Goal: Task Accomplishment & Management: Manage account settings

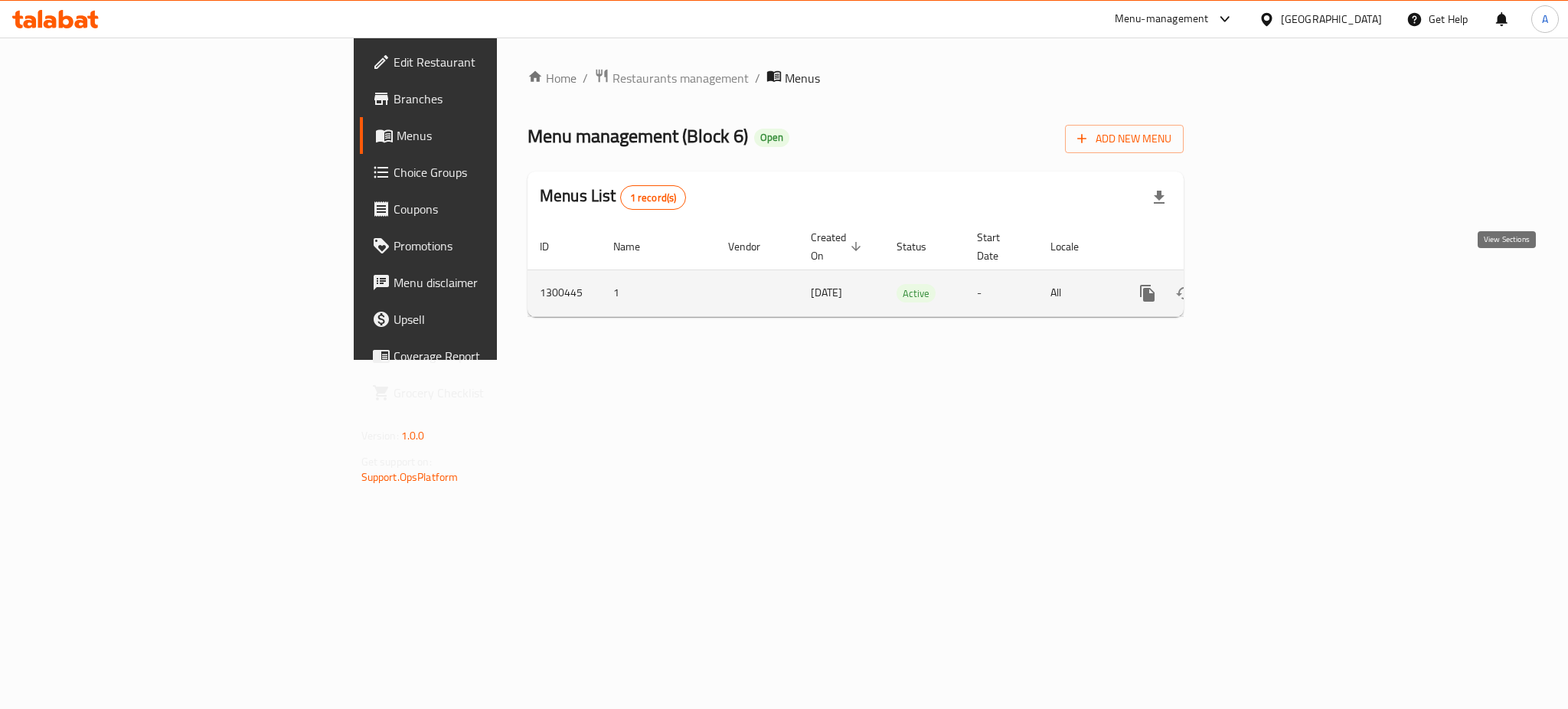
click at [1268, 284] on icon "enhanced table" at bounding box center [1258, 293] width 19 height 19
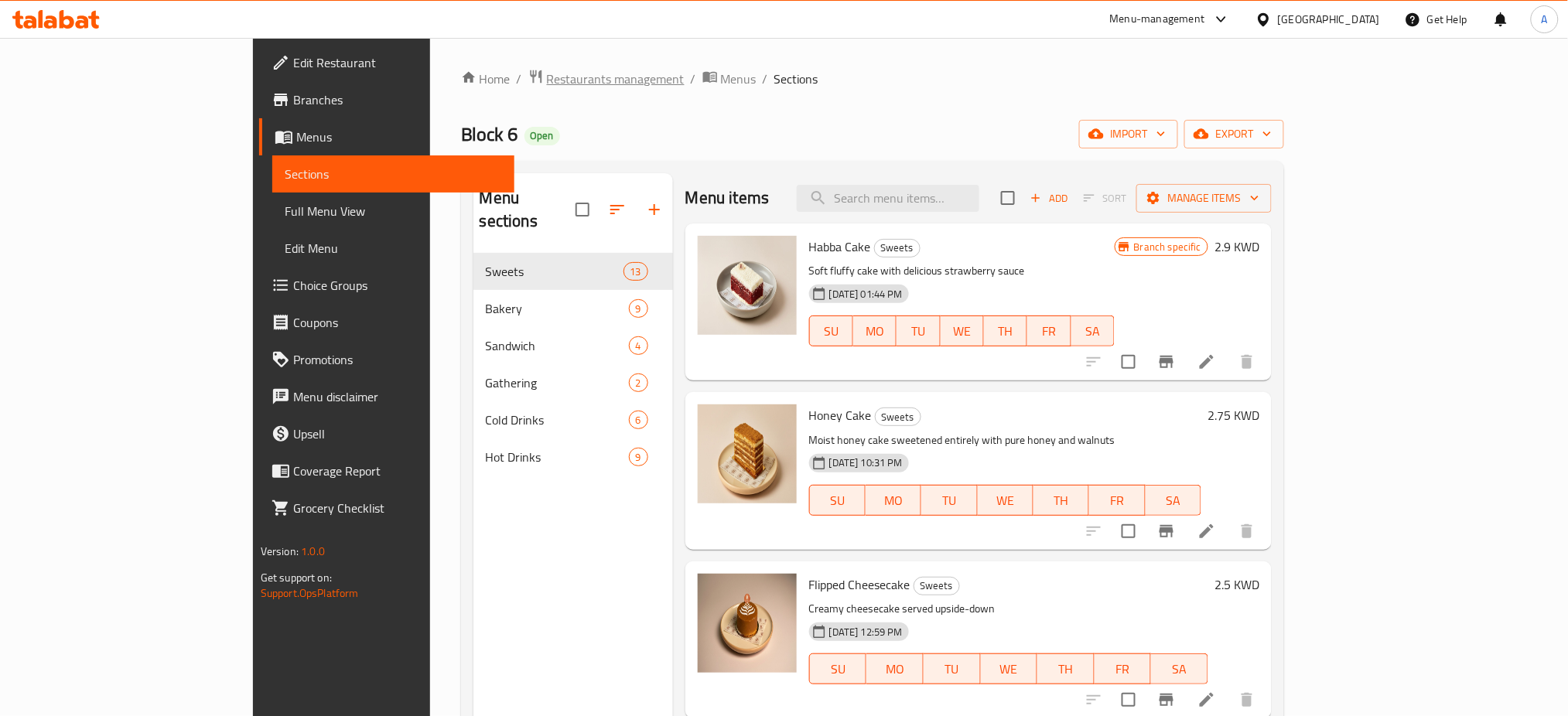
click at [547, 81] on span "Restaurants management" at bounding box center [615, 79] width 137 height 19
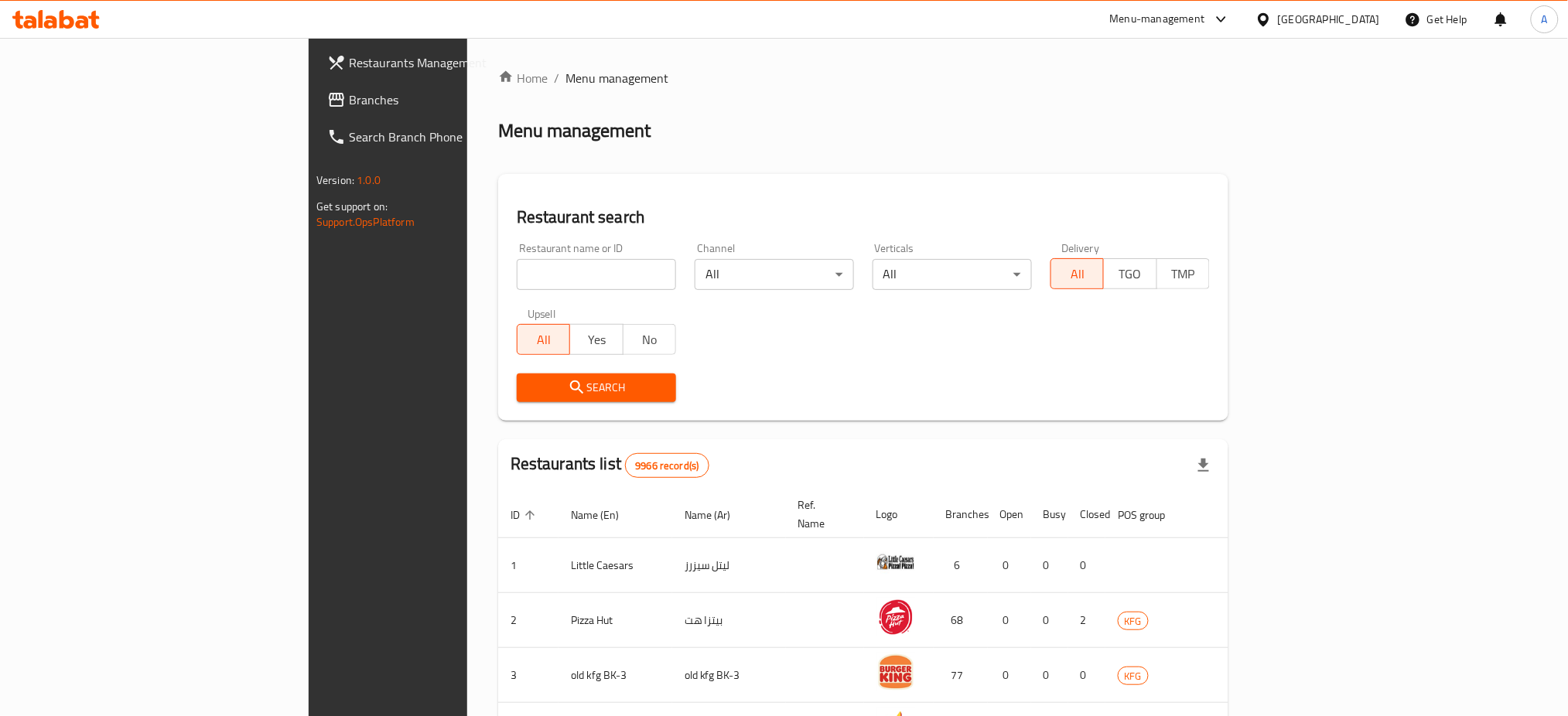
click at [517, 276] on input "search" at bounding box center [596, 274] width 160 height 31
type input "ٌ"
type input "Rock Back"
click at [568, 390] on icon "submit" at bounding box center [577, 388] width 19 height 19
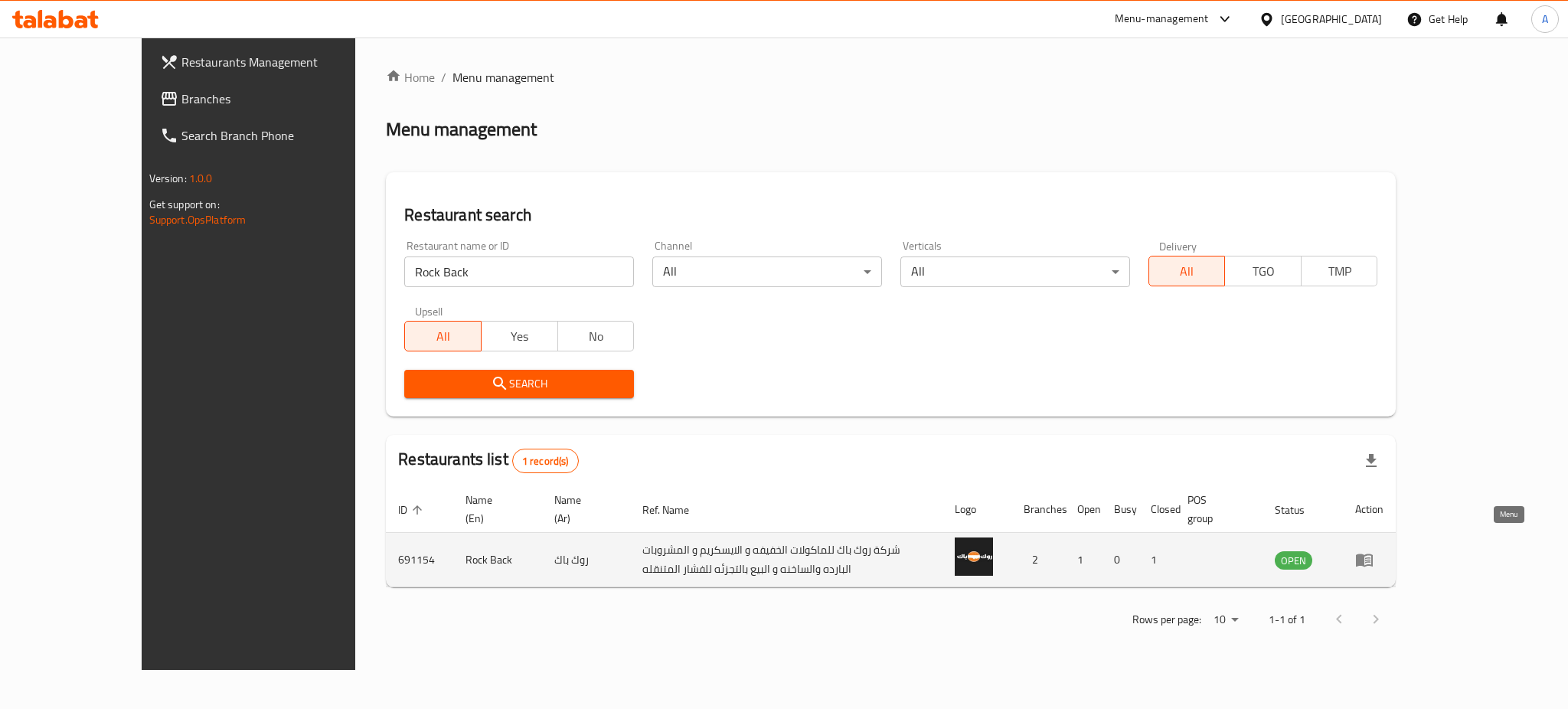
click at [1383, 550] on link "enhanced table" at bounding box center [1369, 560] width 28 height 19
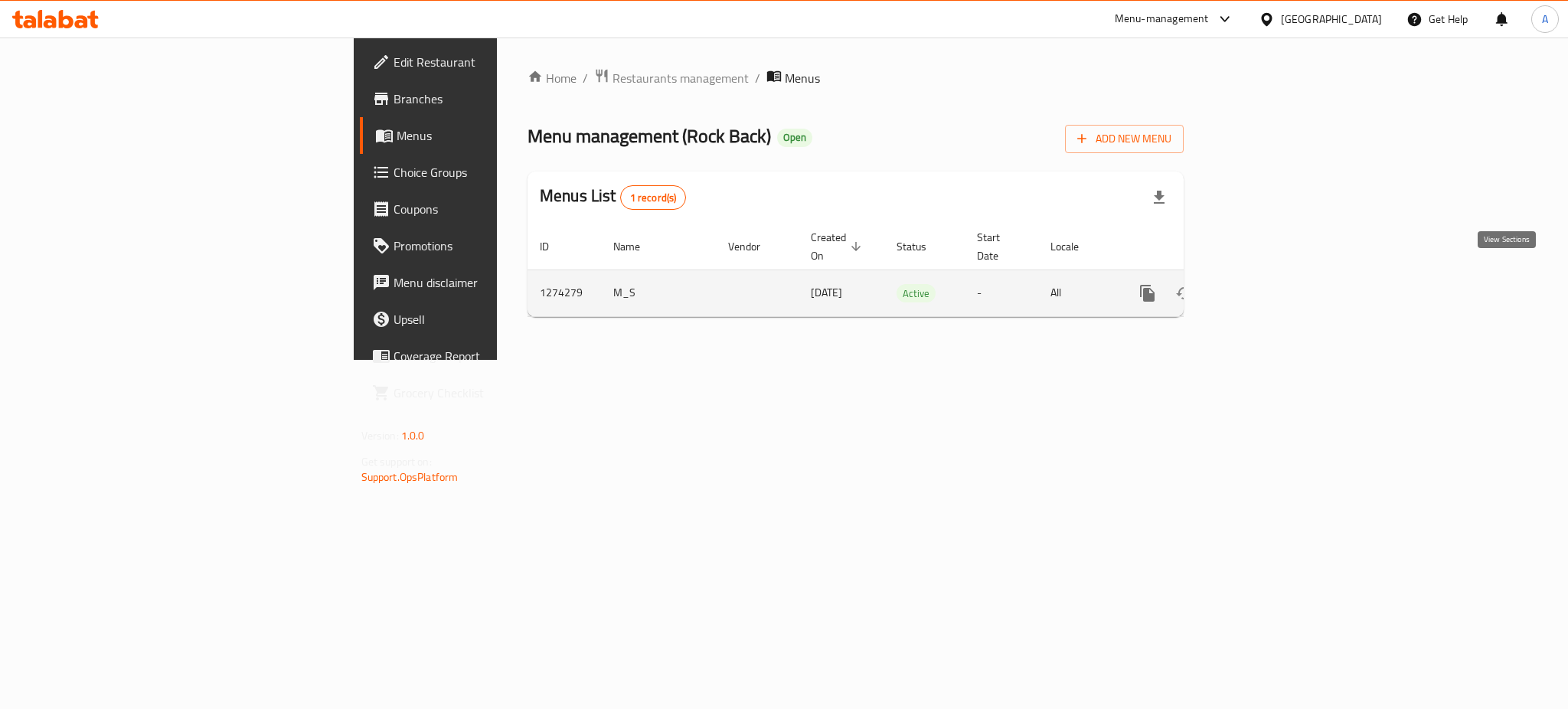
click at [1276, 280] on link "enhanced table" at bounding box center [1258, 293] width 37 height 37
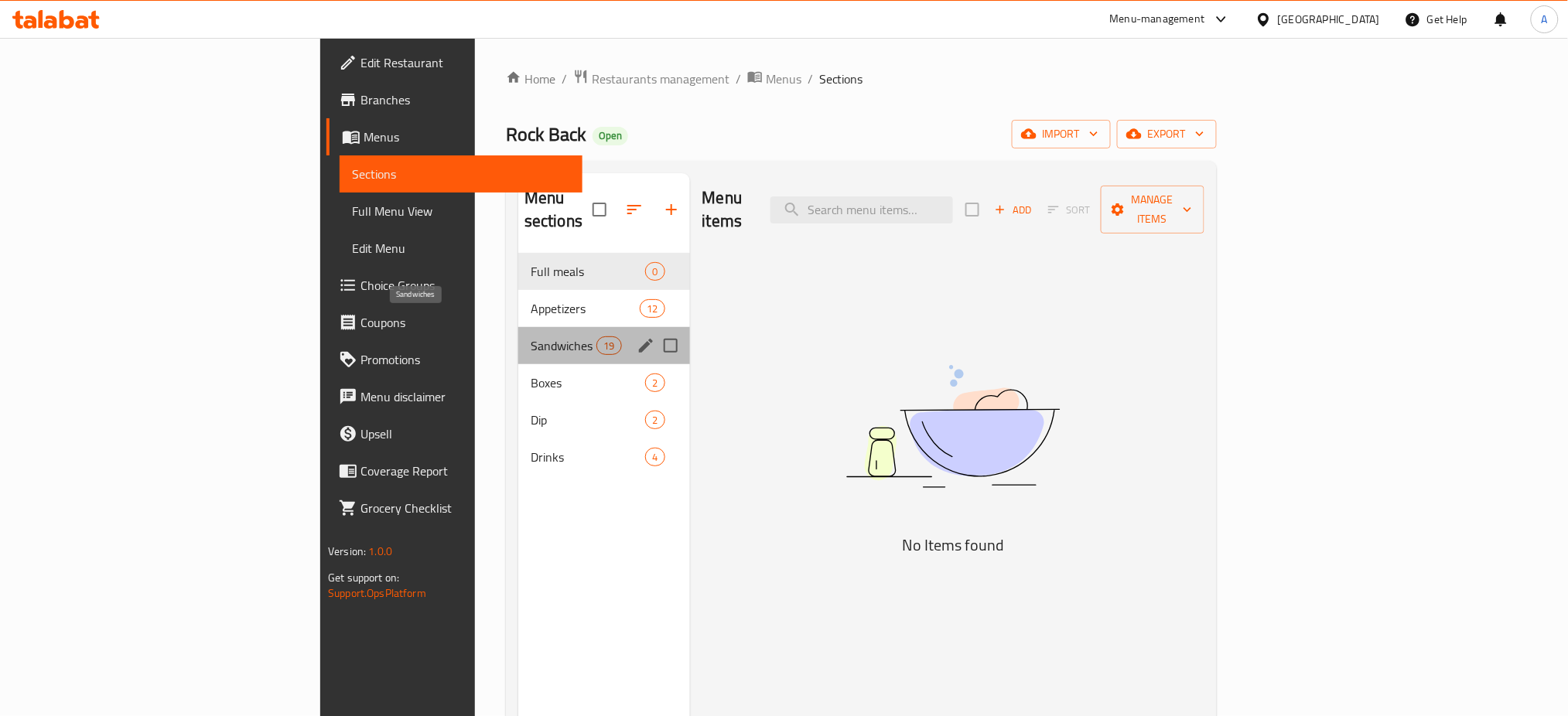
click at [531, 336] on span "Sandwiches" at bounding box center [563, 346] width 66 height 19
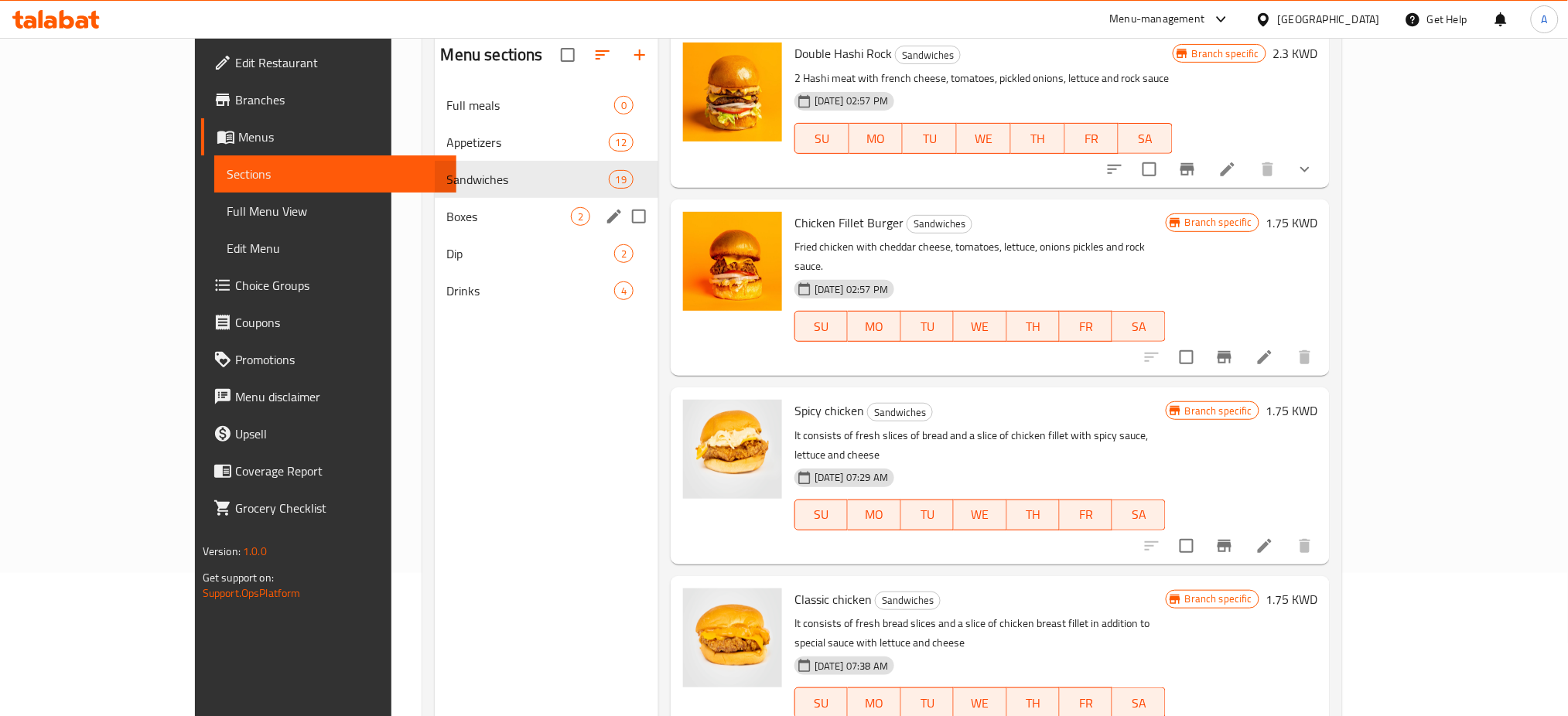
scroll to position [114, 0]
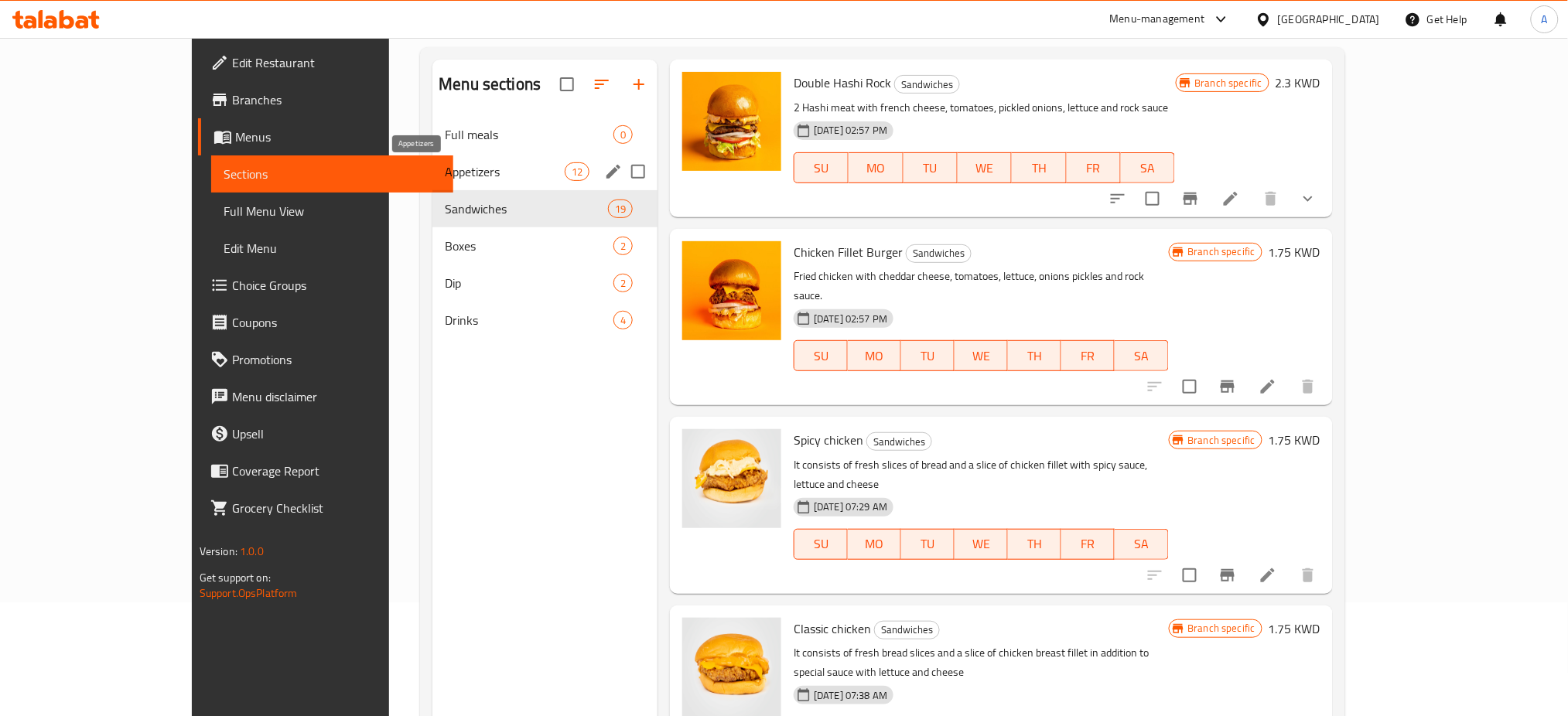
drag, startPoint x: 394, startPoint y: 177, endPoint x: 528, endPoint y: 220, distance: 140.7
click at [445, 177] on span "Appetizers" at bounding box center [505, 172] width 120 height 19
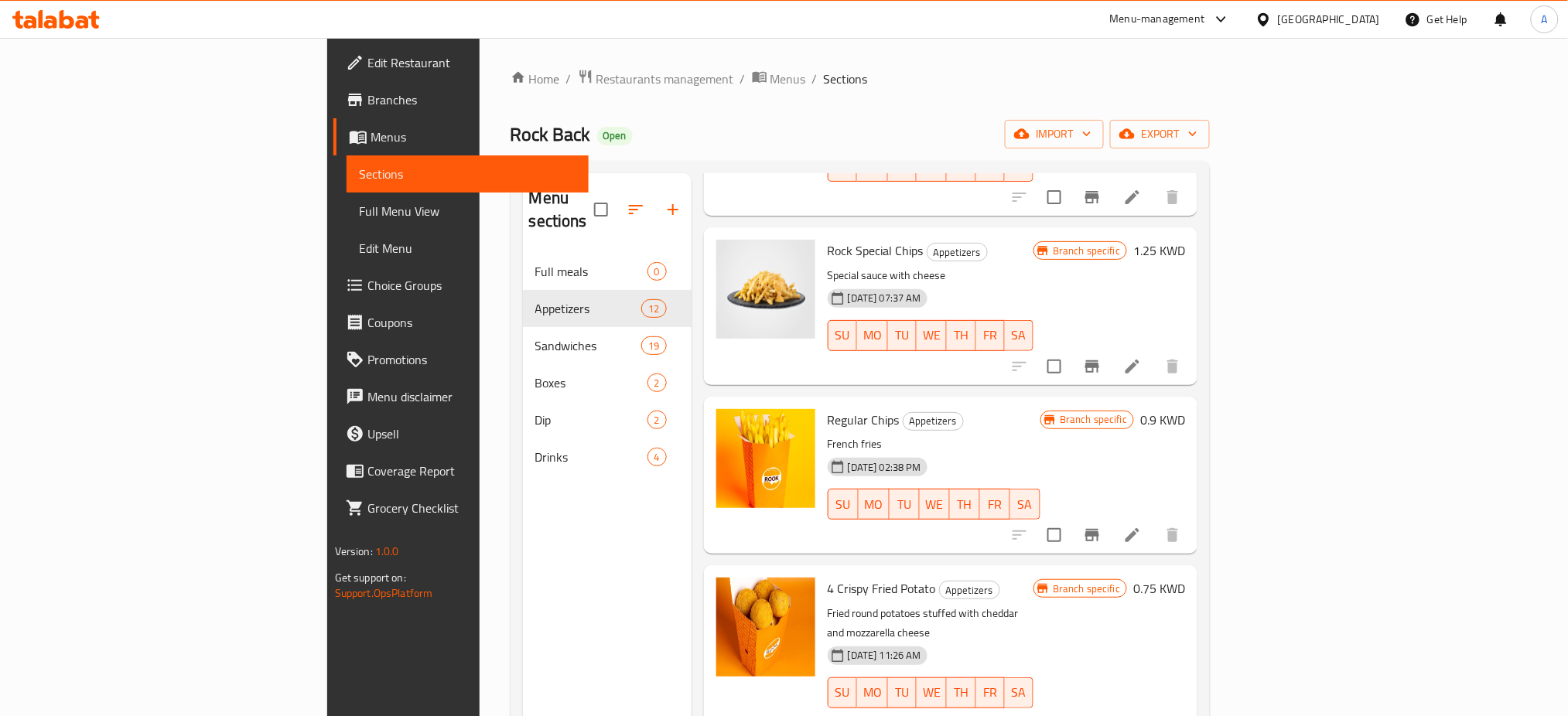
scroll to position [524, 0]
click at [1141, 527] on icon at bounding box center [1133, 537] width 19 height 19
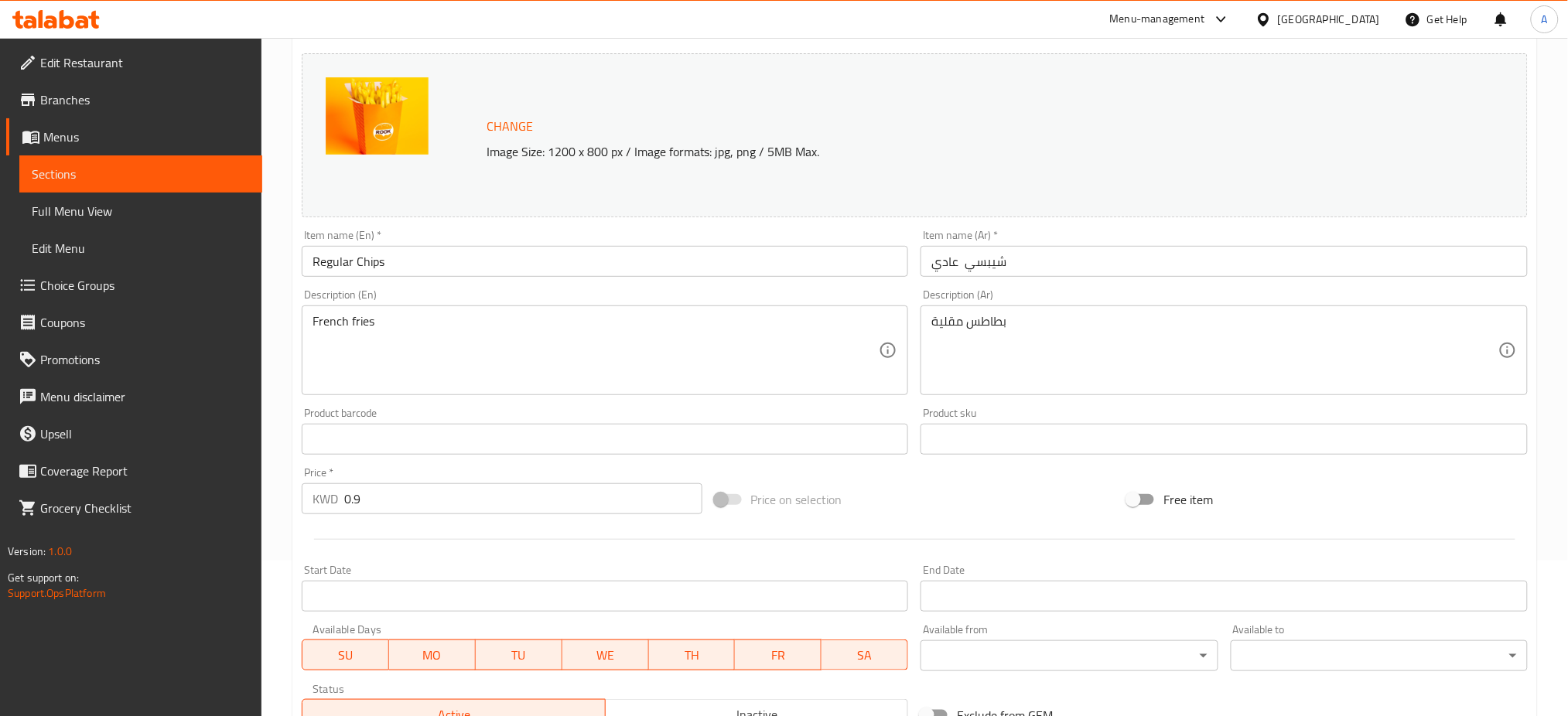
scroll to position [396, 0]
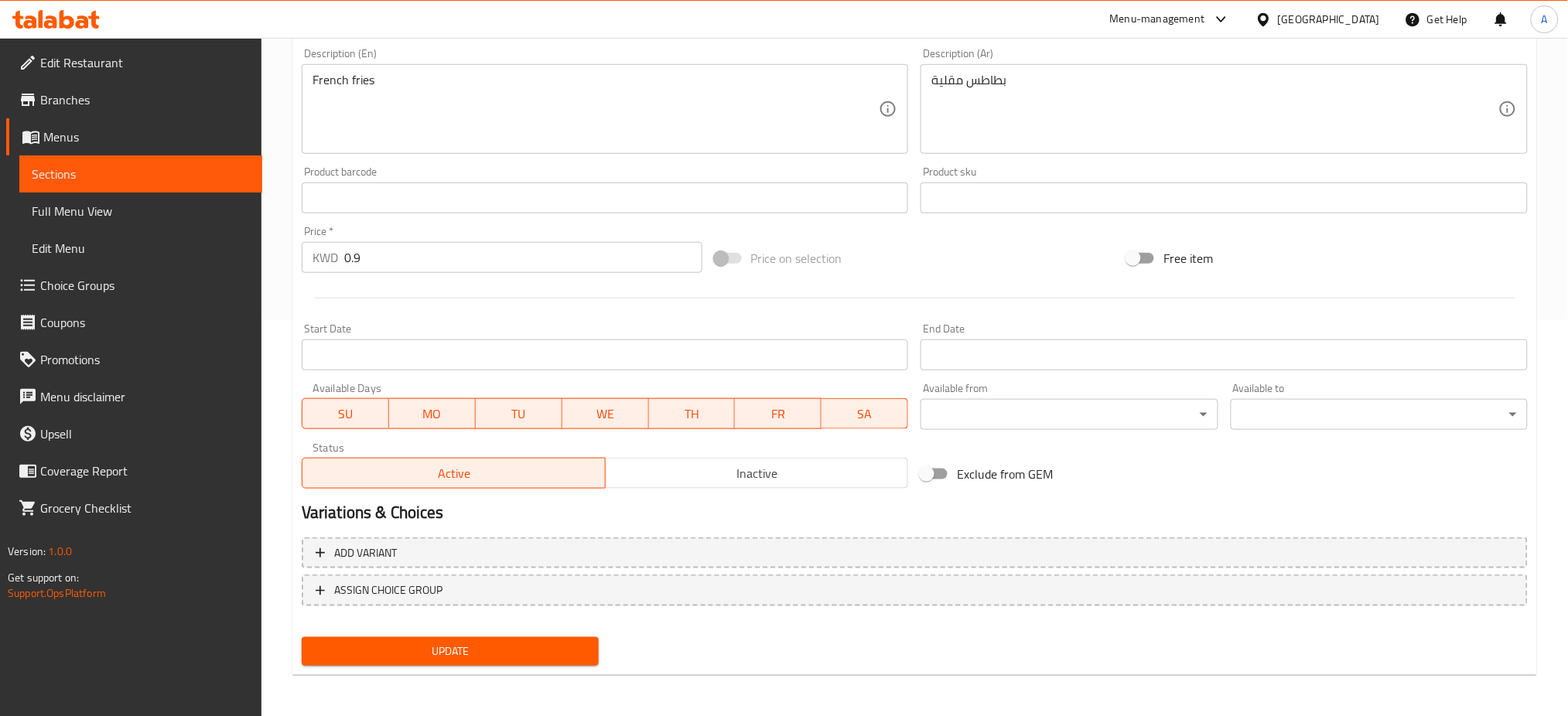
click at [370, 253] on input "0.9" at bounding box center [523, 257] width 358 height 31
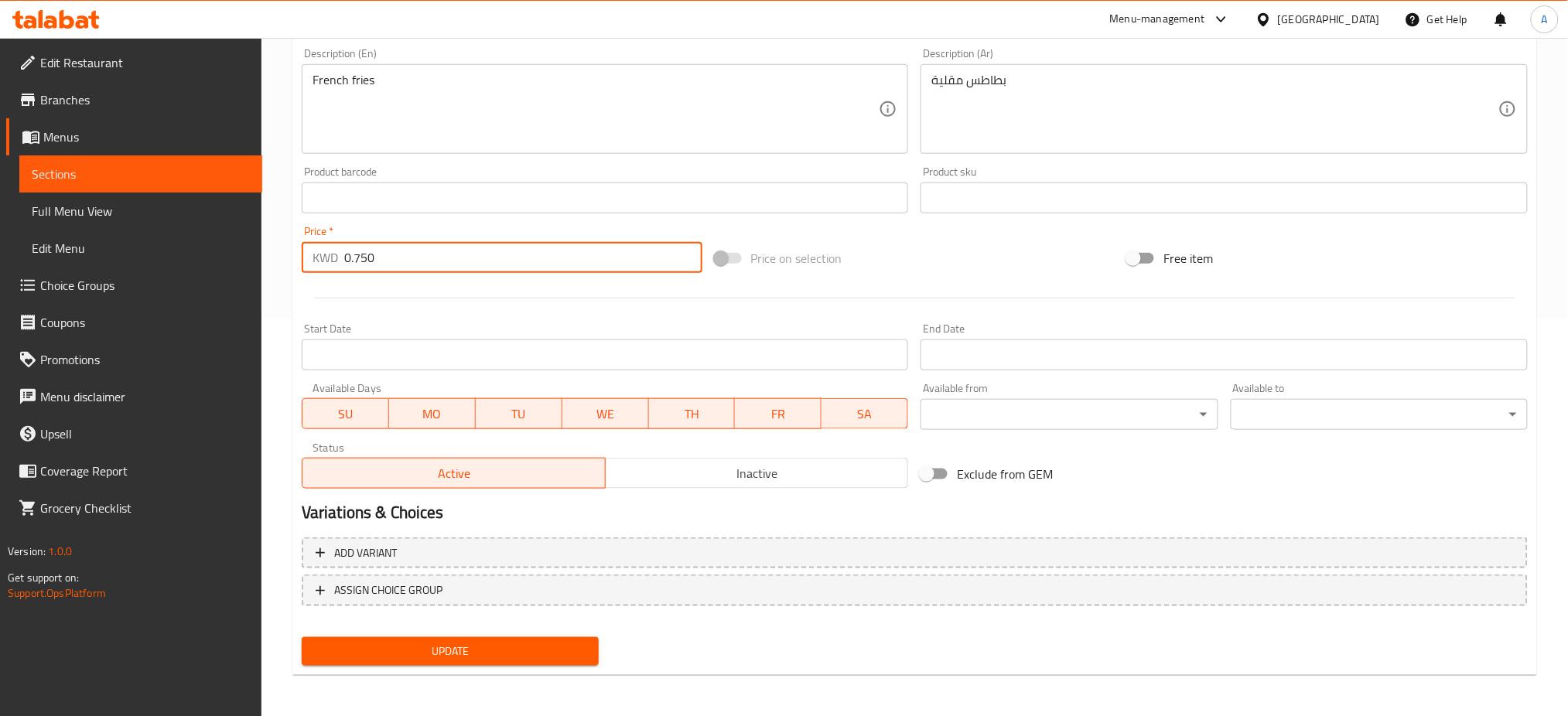
type input "0.750"
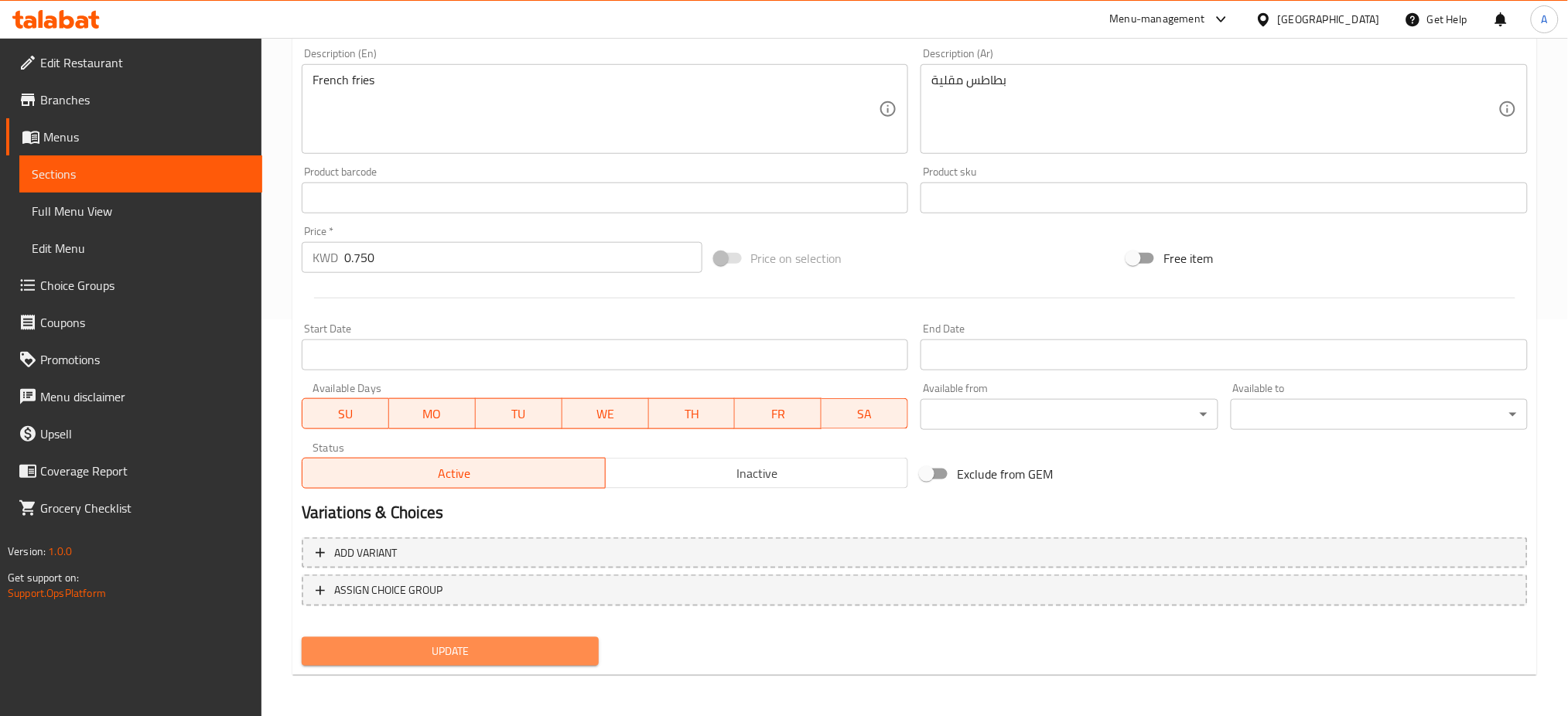
click at [407, 643] on span "Update" at bounding box center [450, 651] width 273 height 19
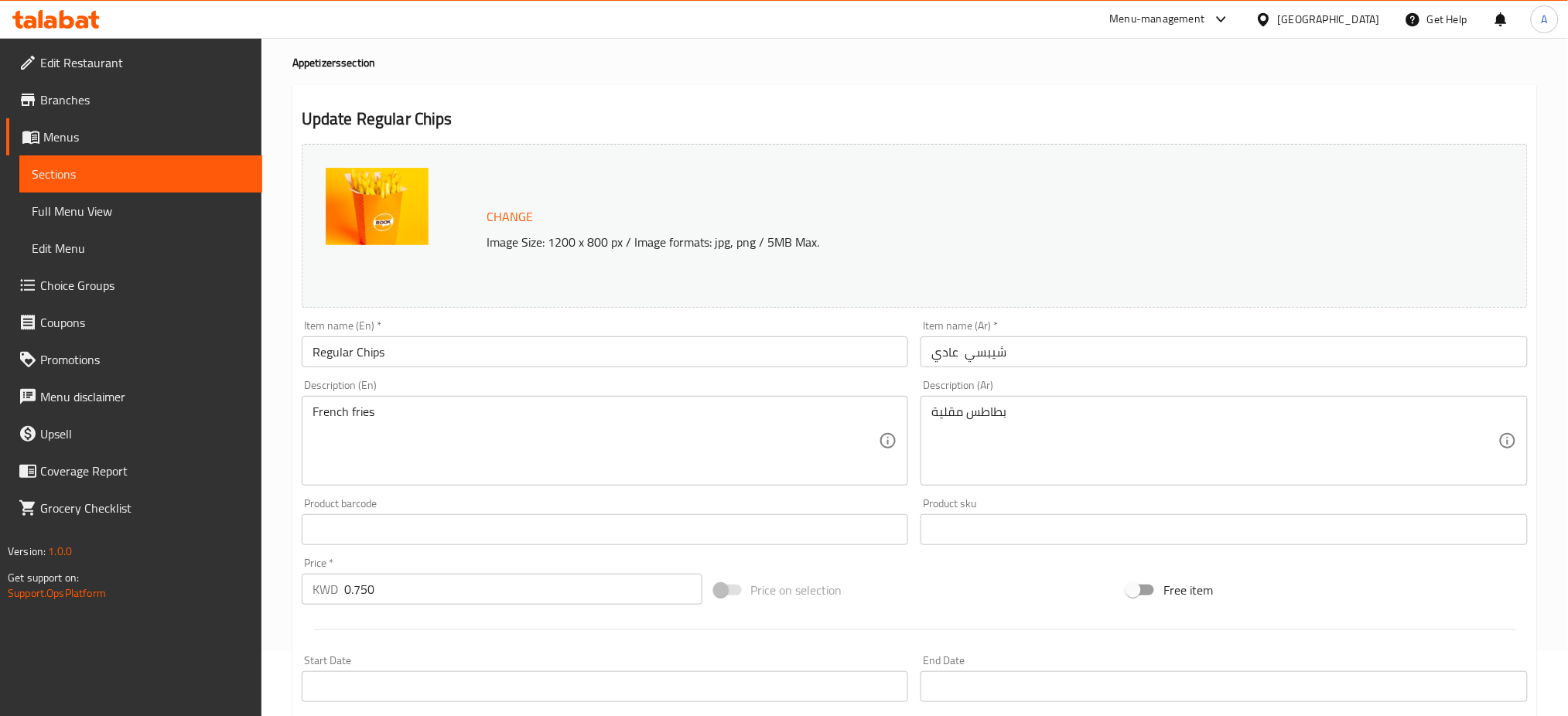
scroll to position [0, 0]
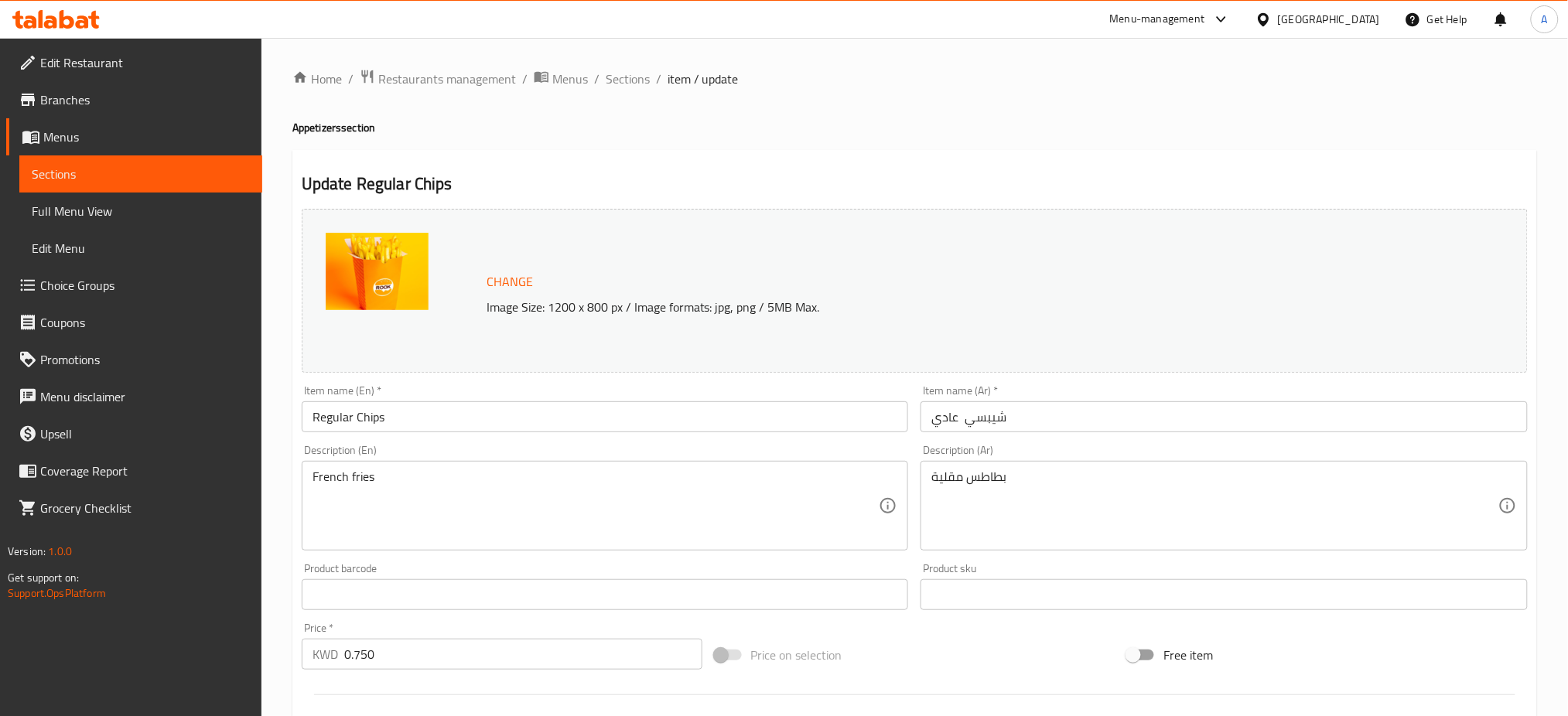
drag, startPoint x: 633, startPoint y: 78, endPoint x: 588, endPoint y: 116, distance: 58.9
click at [633, 78] on span "Sections" at bounding box center [628, 79] width 44 height 19
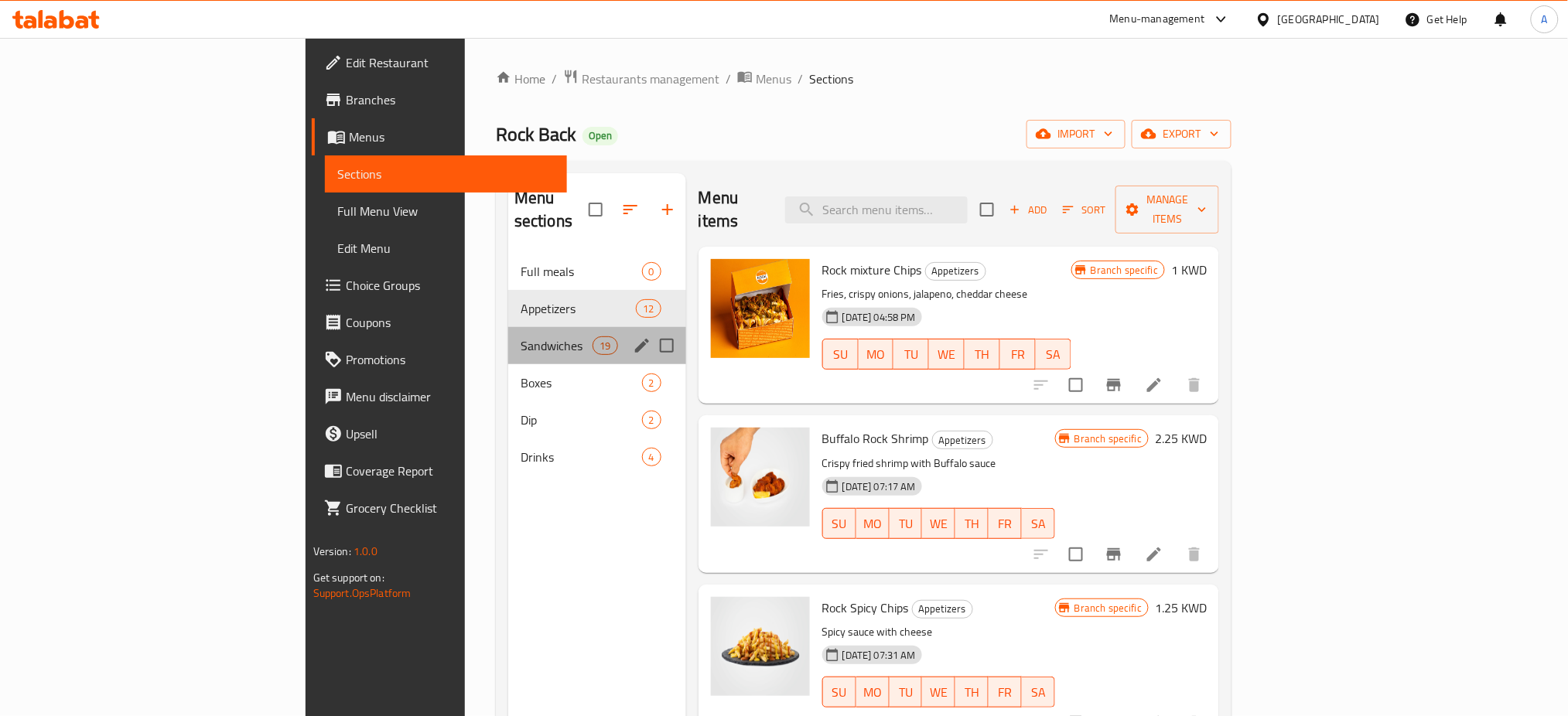
click at [508, 327] on div "Sandwiches 19" at bounding box center [596, 345] width 178 height 37
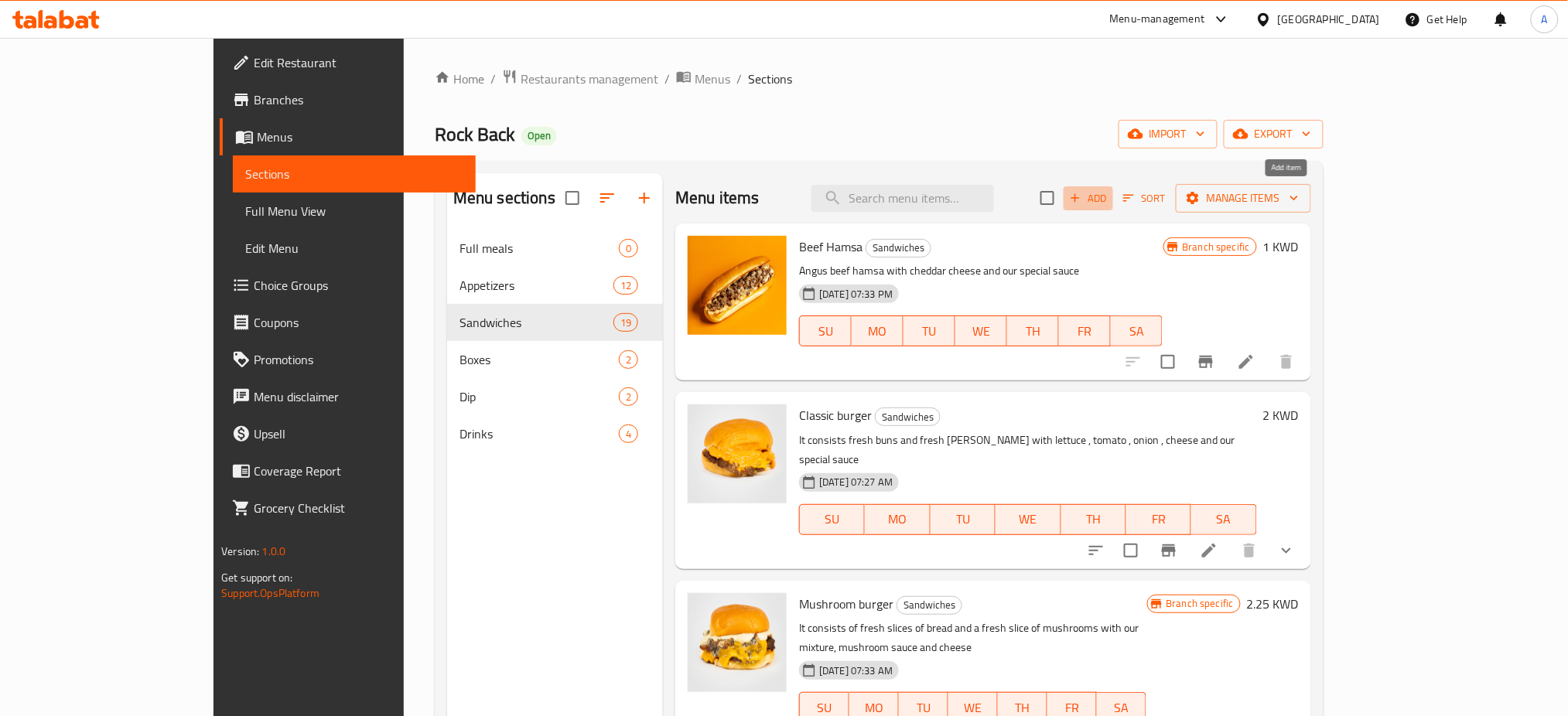
click at [1109, 204] on span "Add" at bounding box center [1088, 198] width 42 height 18
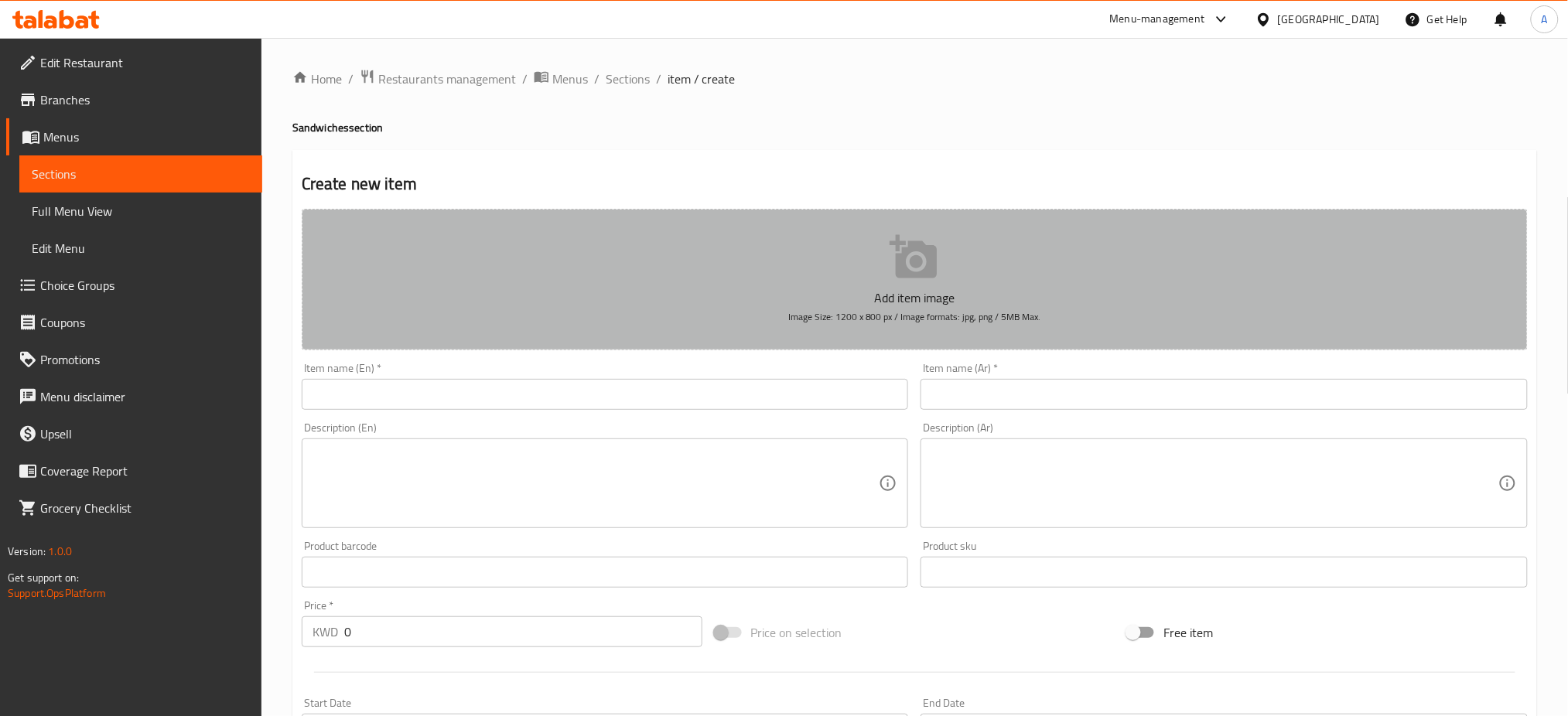
click at [918, 281] on icon "button" at bounding box center [914, 257] width 50 height 50
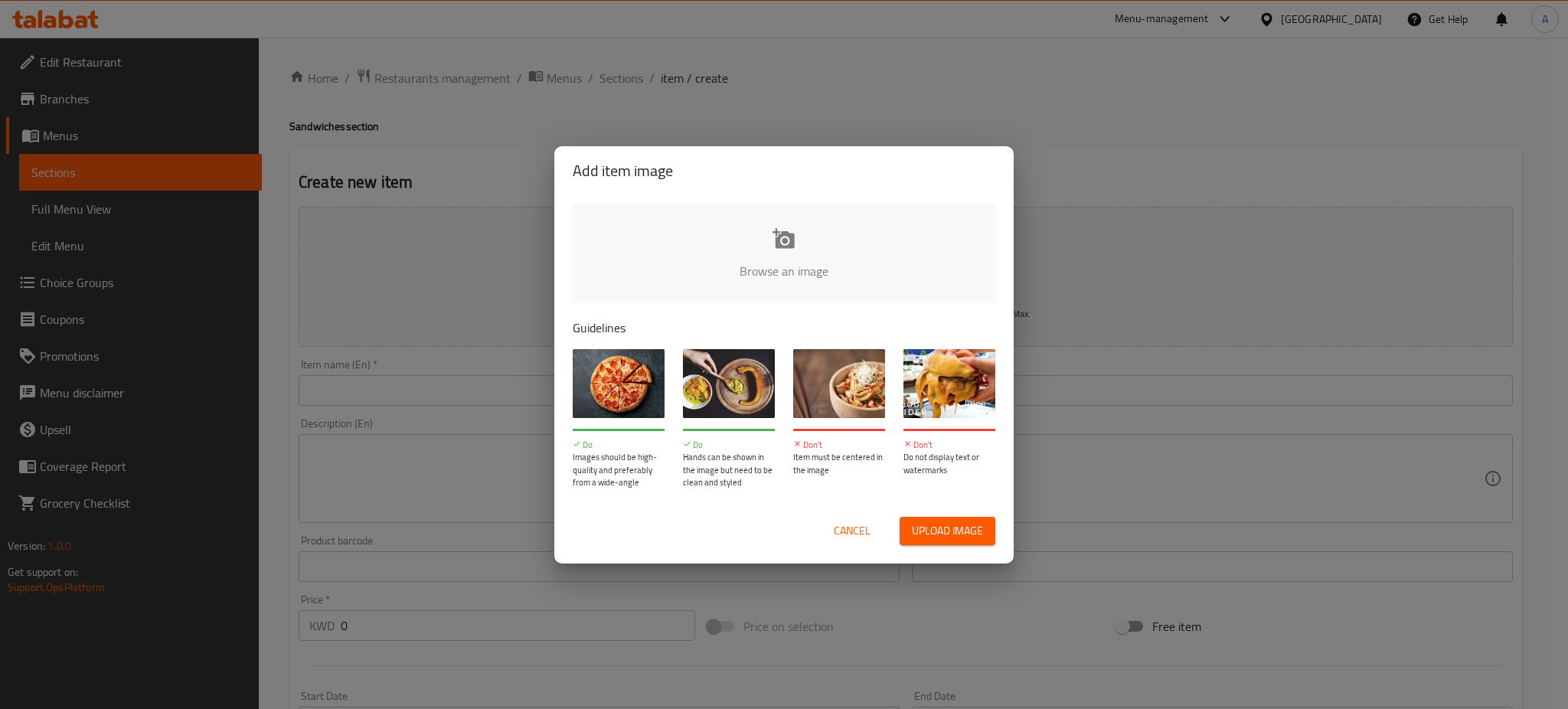
click at [938, 530] on span "Upload image" at bounding box center [947, 531] width 71 height 19
type input "C:\fakepath\Baffulo C.jpg"
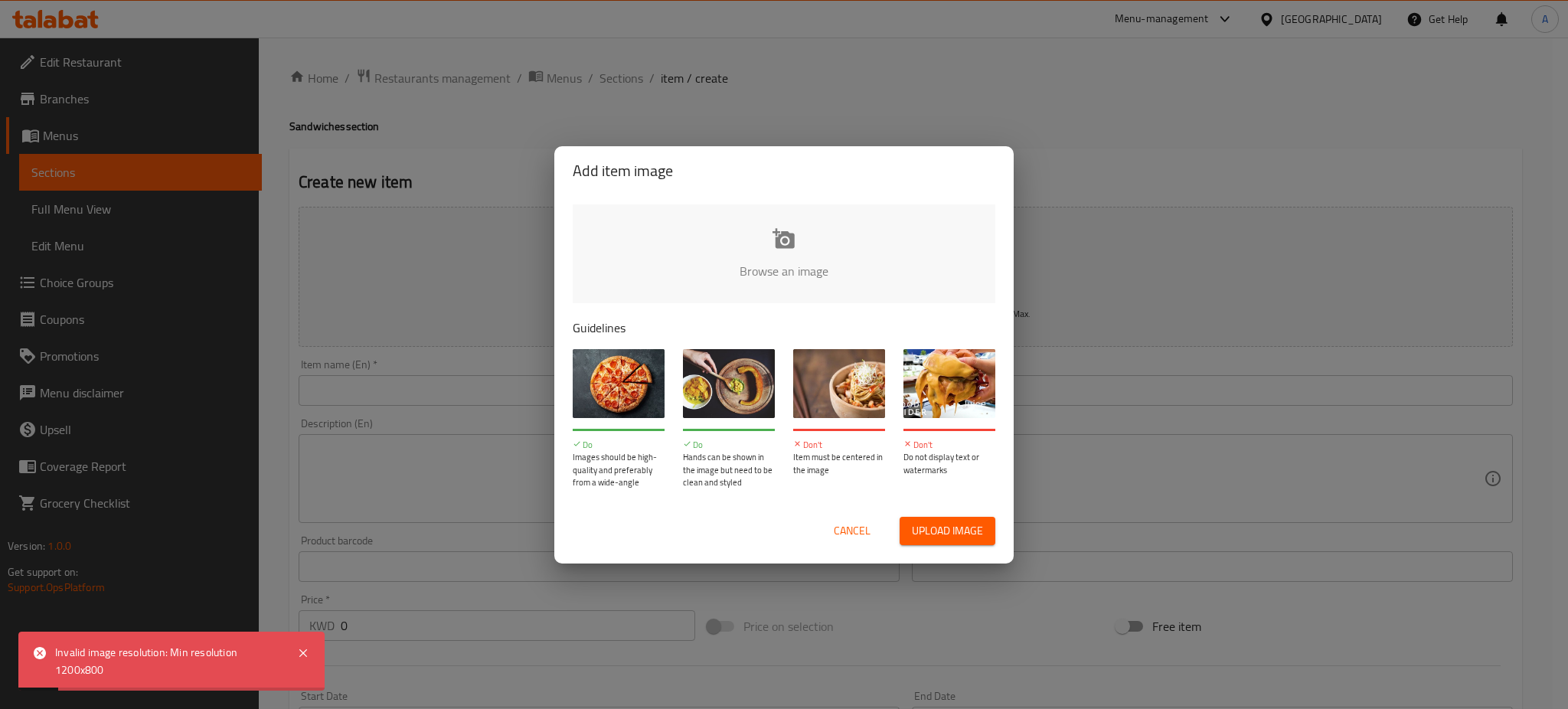
click at [863, 519] on button "Cancel" at bounding box center [852, 531] width 49 height 28
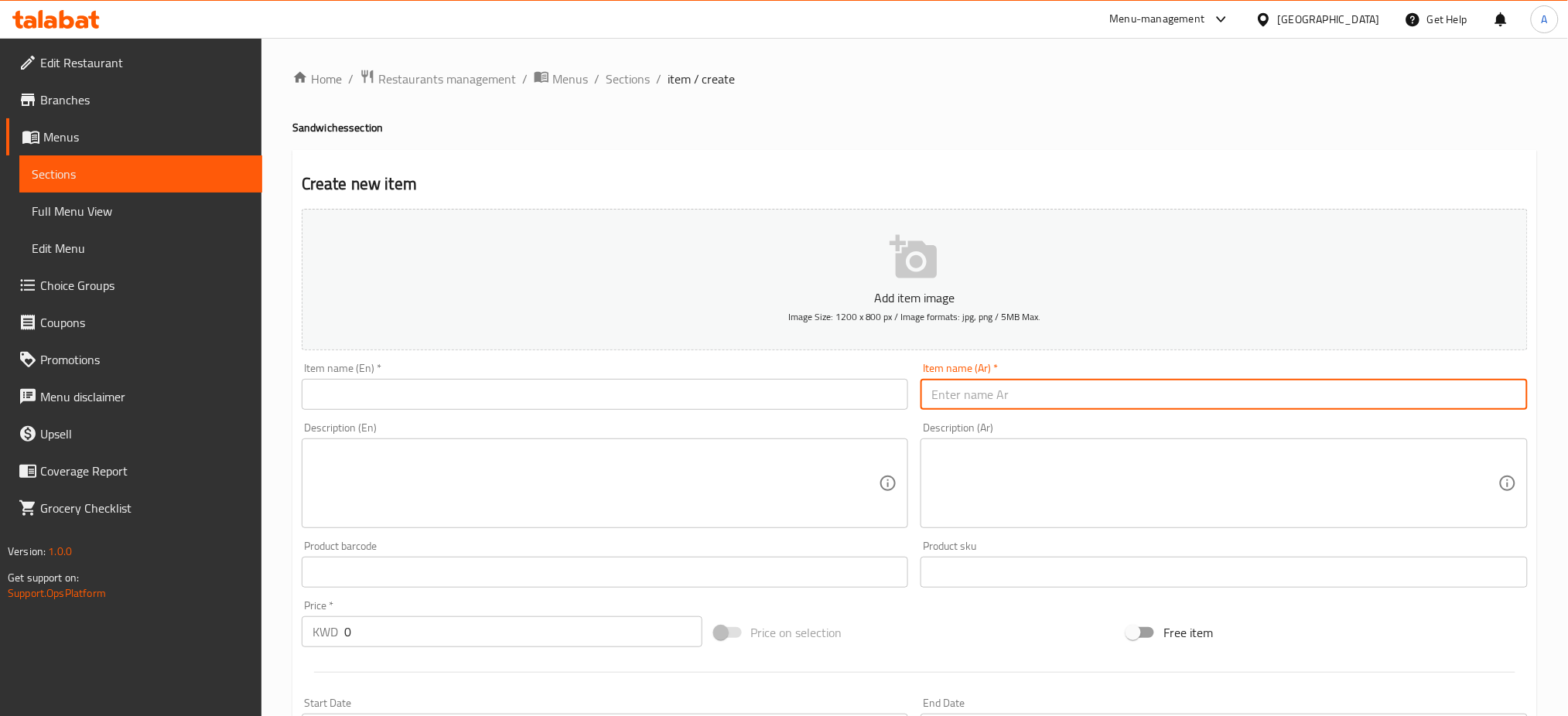
click at [1103, 400] on input "text" at bounding box center [1224, 394] width 607 height 31
paste input "سندويش بافلو شكن"
type input "سندويش بافلو شكن"
click at [596, 390] on input "text" at bounding box center [605, 394] width 607 height 31
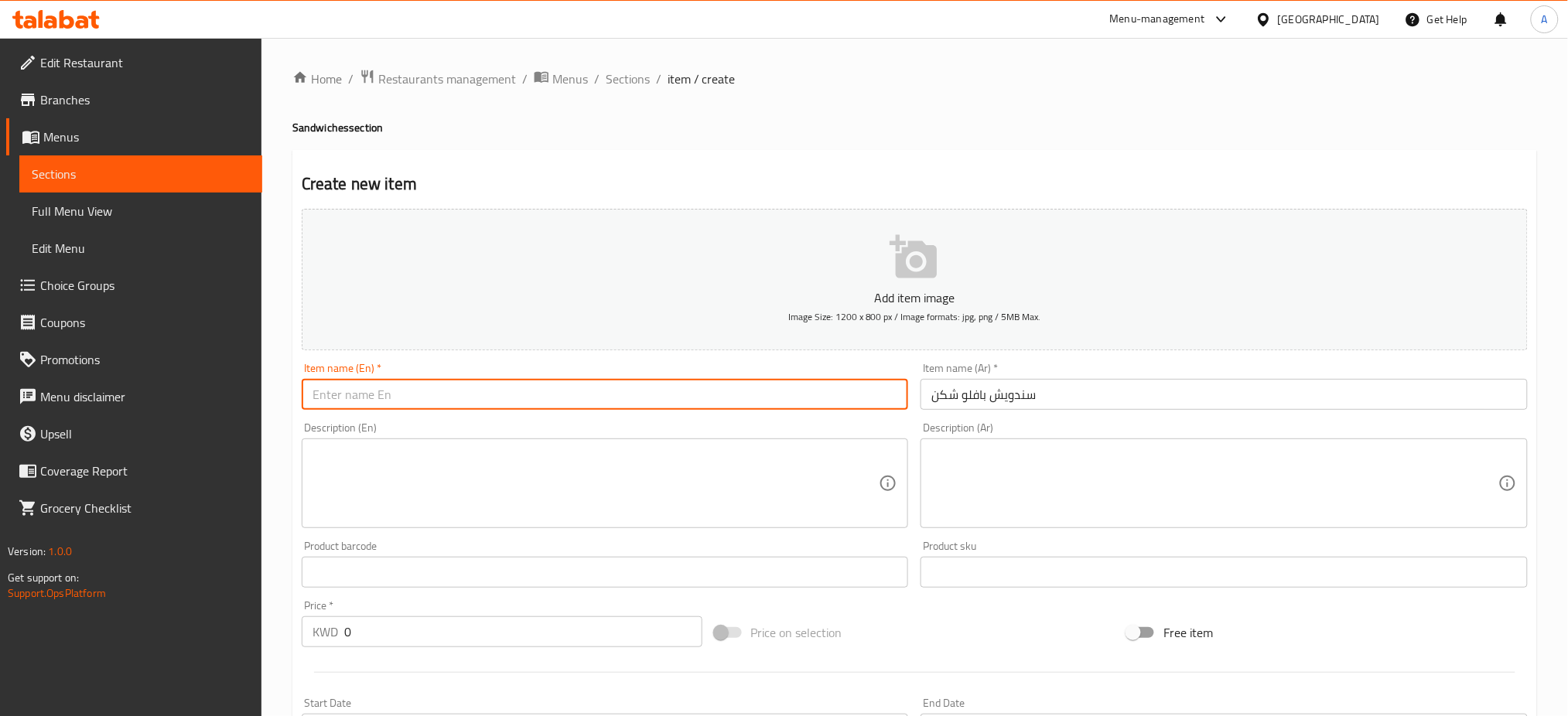
paste input "Chicken Buffalo Sandwich"
type input "Chicken Buffalo Sandwich"
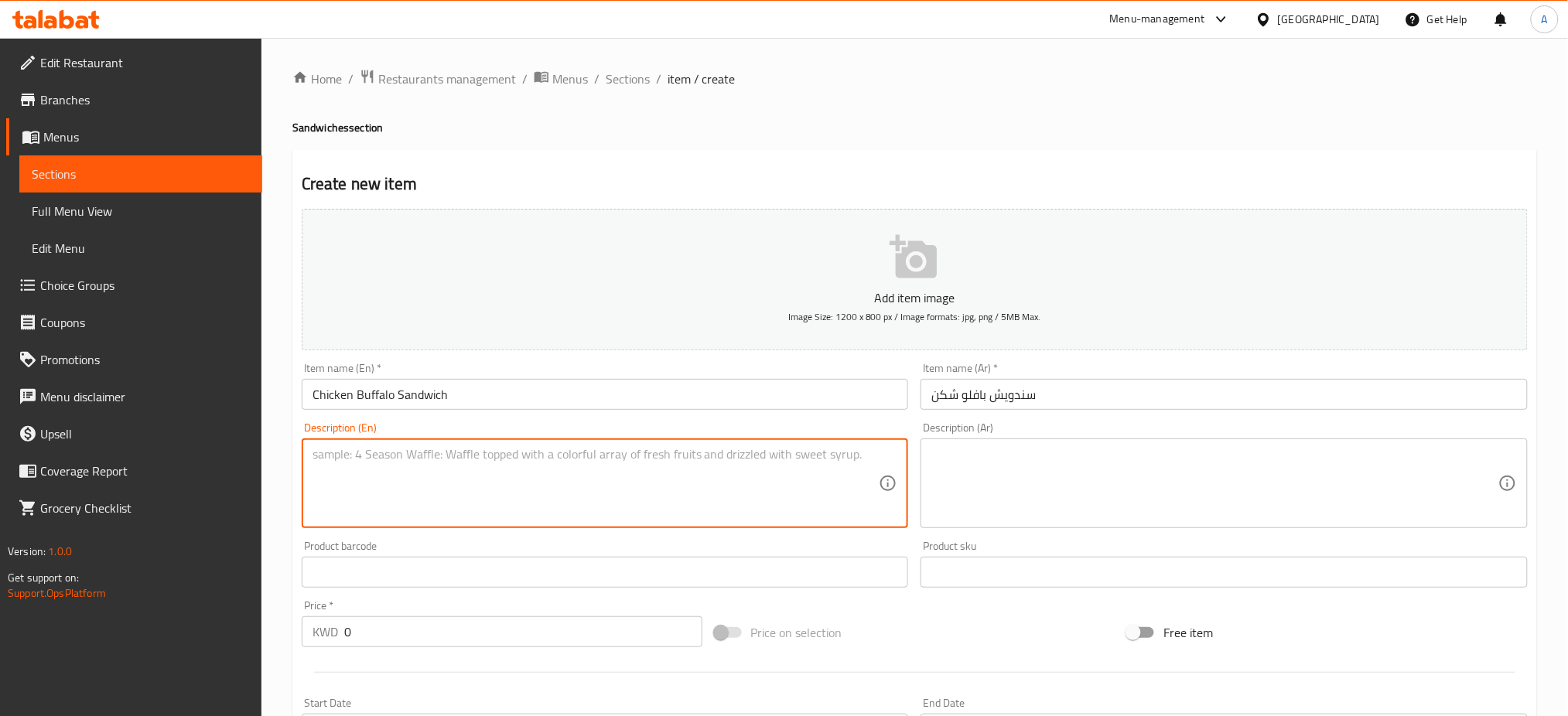
click at [472, 475] on textarea at bounding box center [596, 483] width 567 height 73
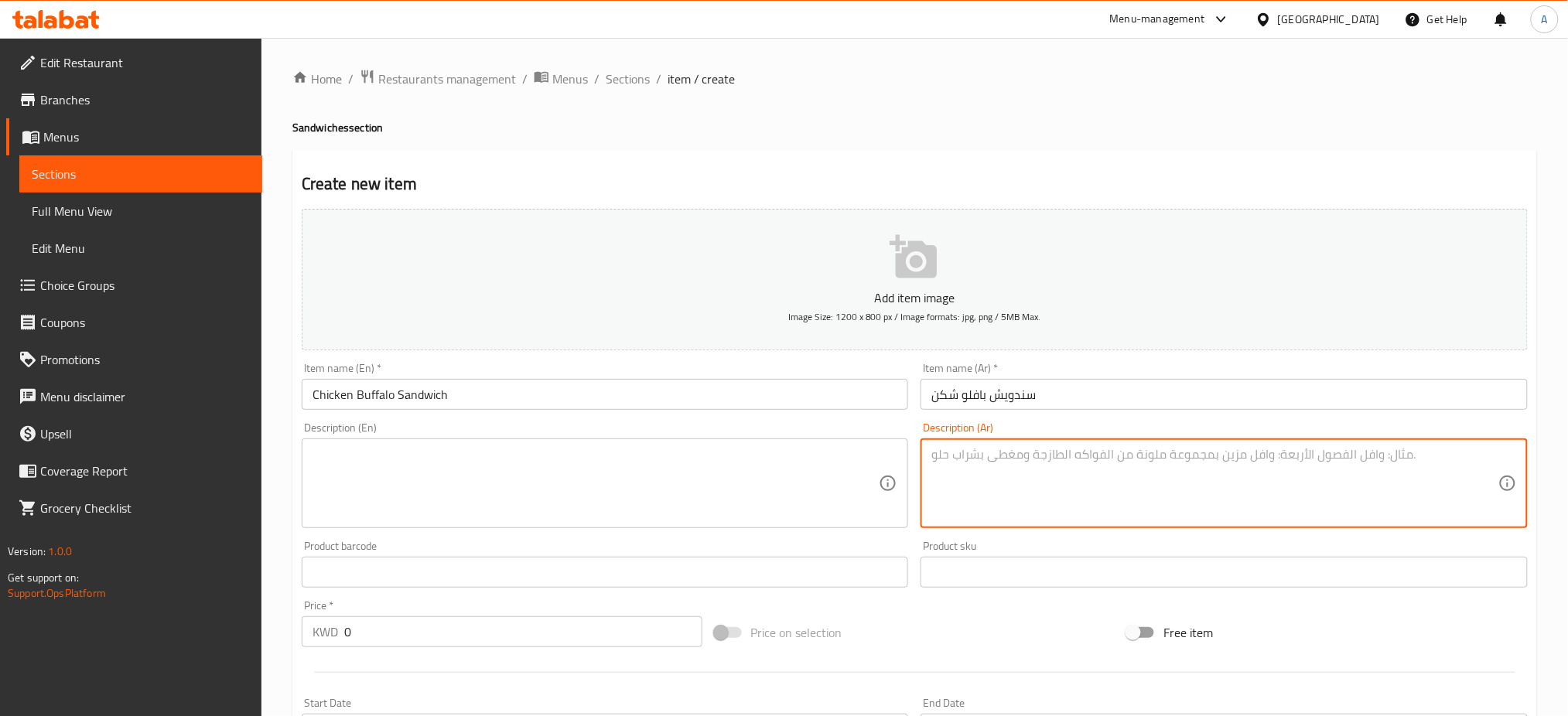
click at [961, 459] on textarea at bounding box center [1215, 483] width 567 height 73
paste textarea "قطعة صدر دجاج متبل مع صلصة البافلو البارد"
type textarea "قطعة صدر دجاج متبل مع صلصة البافلو البارد"
click at [378, 449] on textarea at bounding box center [596, 483] width 567 height 73
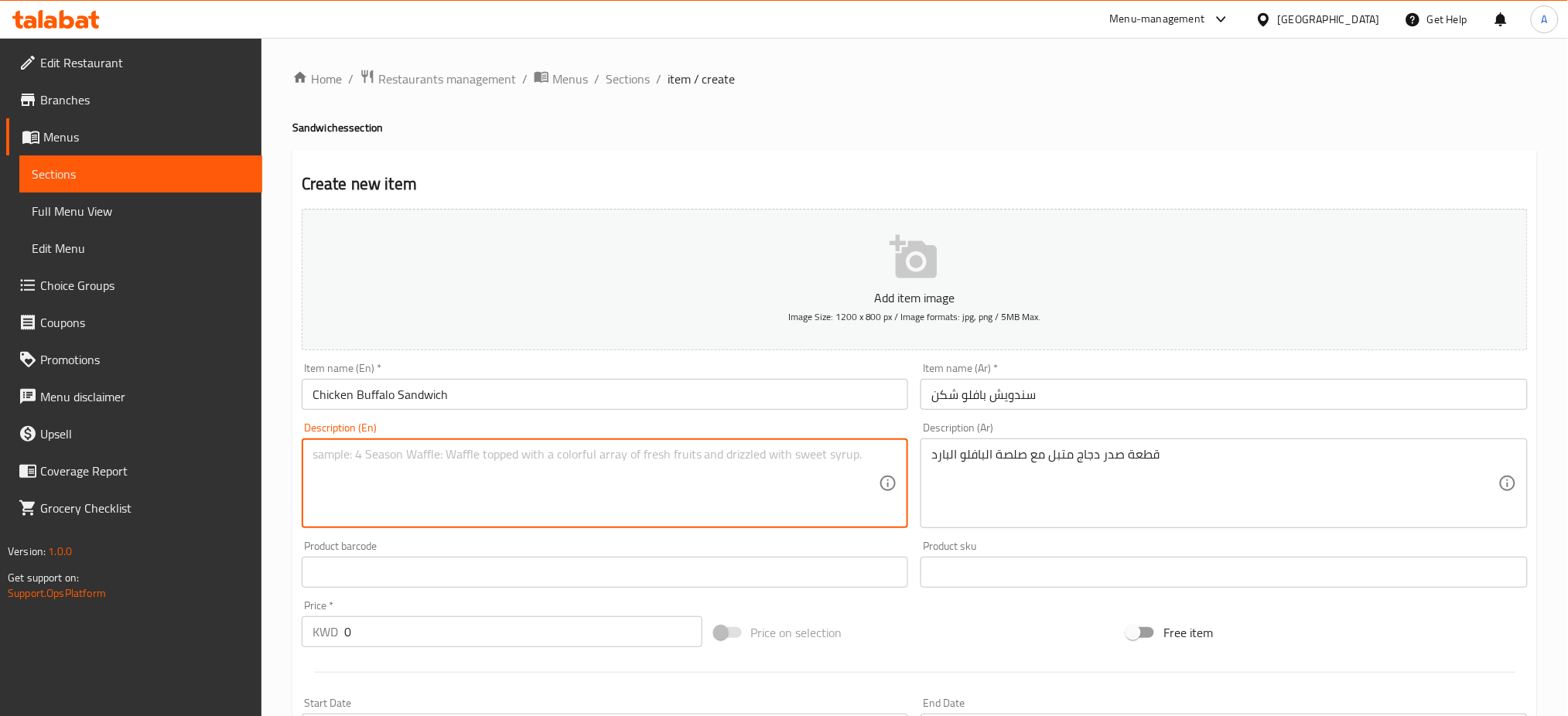
paste textarea "A piece of seasoned chicken breast with cold buffalo sauce"
type textarea "A piece of seasoned chicken breast with cold buffalo sauce"
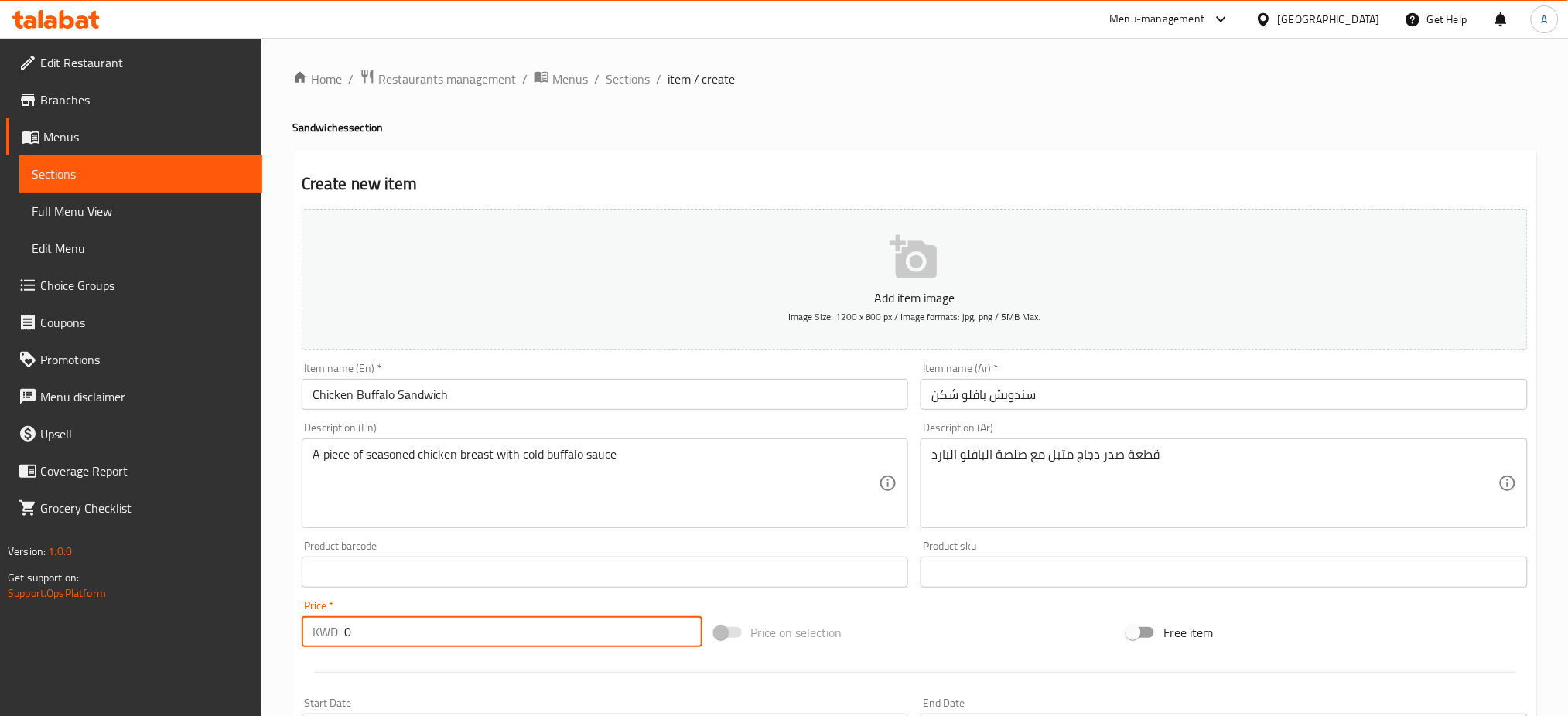
drag, startPoint x: 374, startPoint y: 638, endPoint x: 279, endPoint y: 627, distance: 95.6
click at [280, 627] on div "Home / Restaurants management / Menus / Sections / item / create Sandwiches sec…" at bounding box center [915, 565] width 1307 height 1055
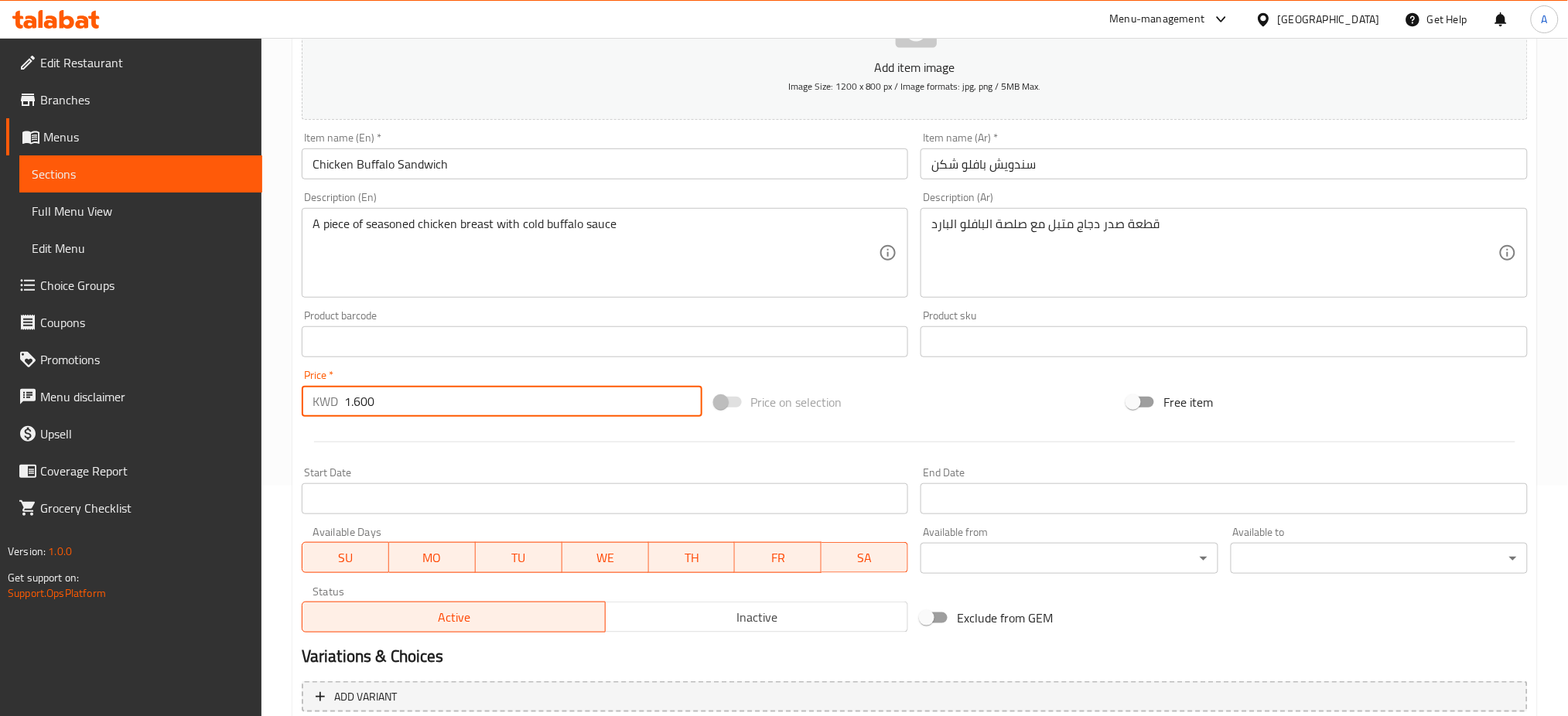
scroll to position [373, 0]
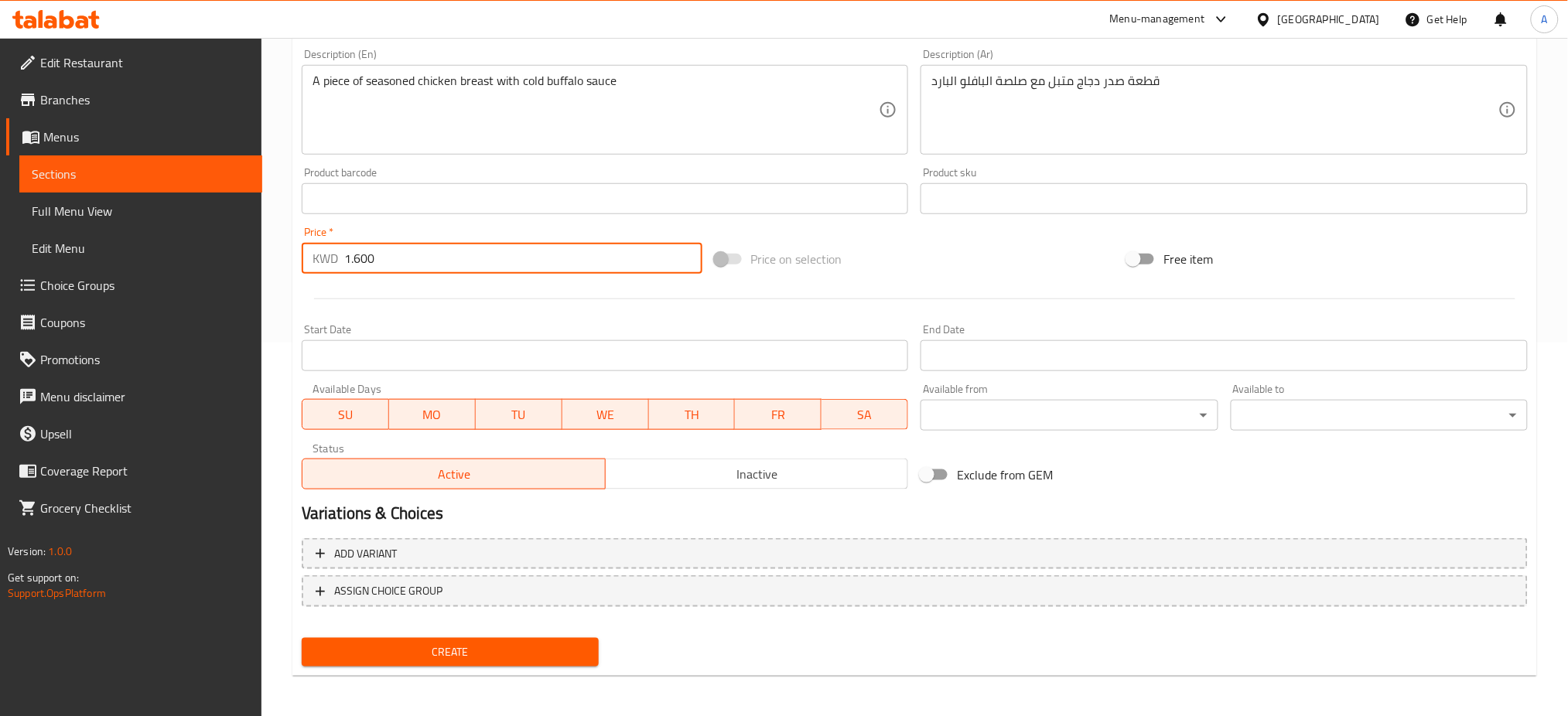
type input "1.600"
click at [478, 648] on span "Create" at bounding box center [450, 652] width 273 height 19
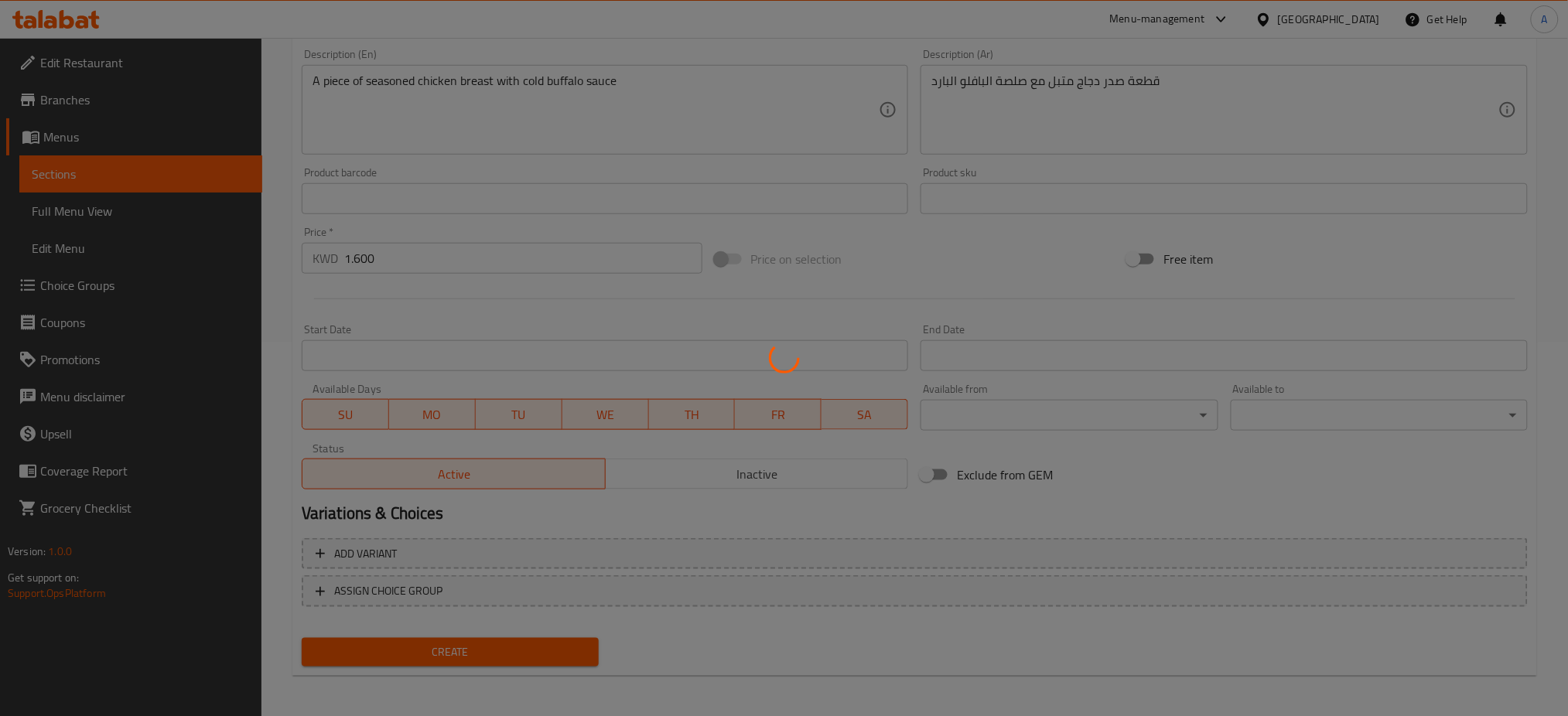
type input "0"
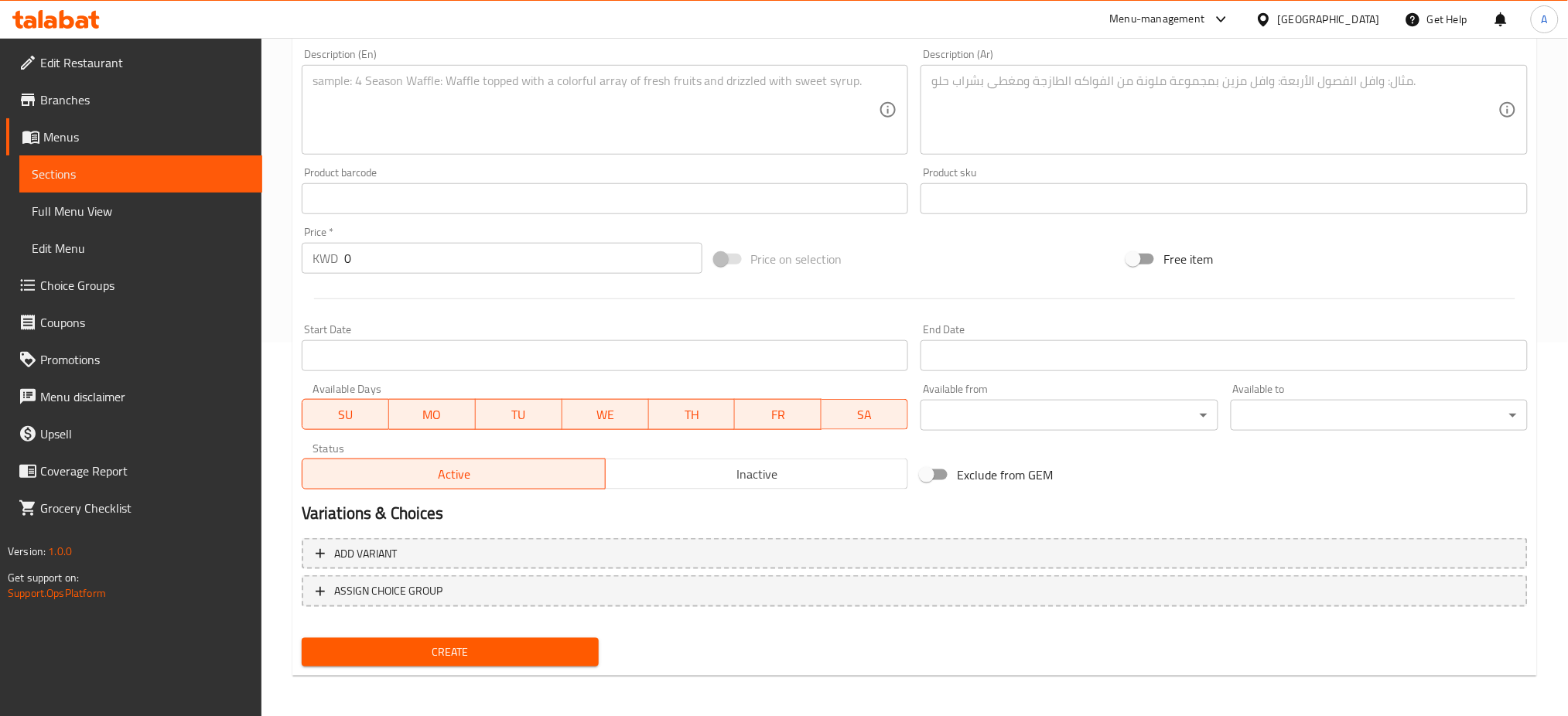
scroll to position [0, 0]
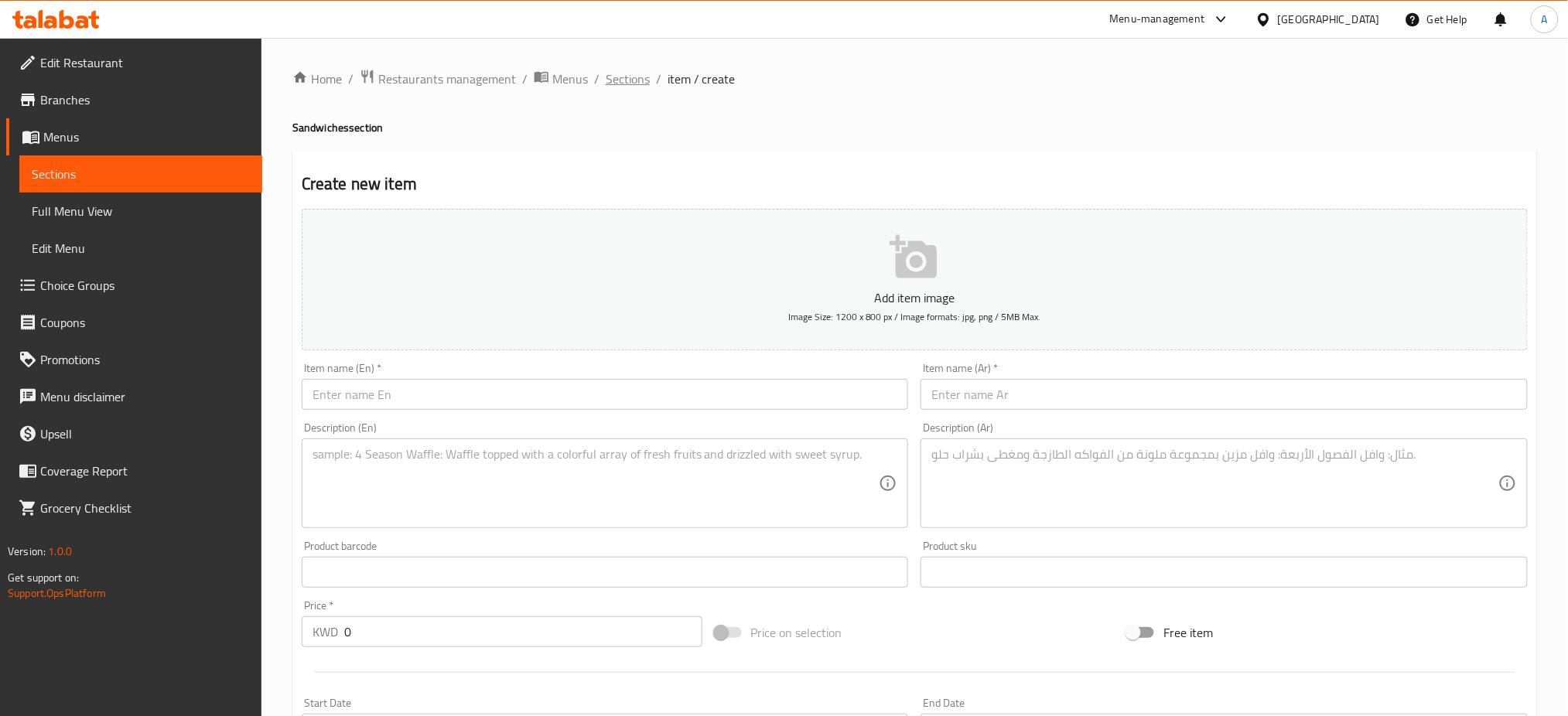
click at [622, 84] on span "Sections" at bounding box center [628, 79] width 44 height 19
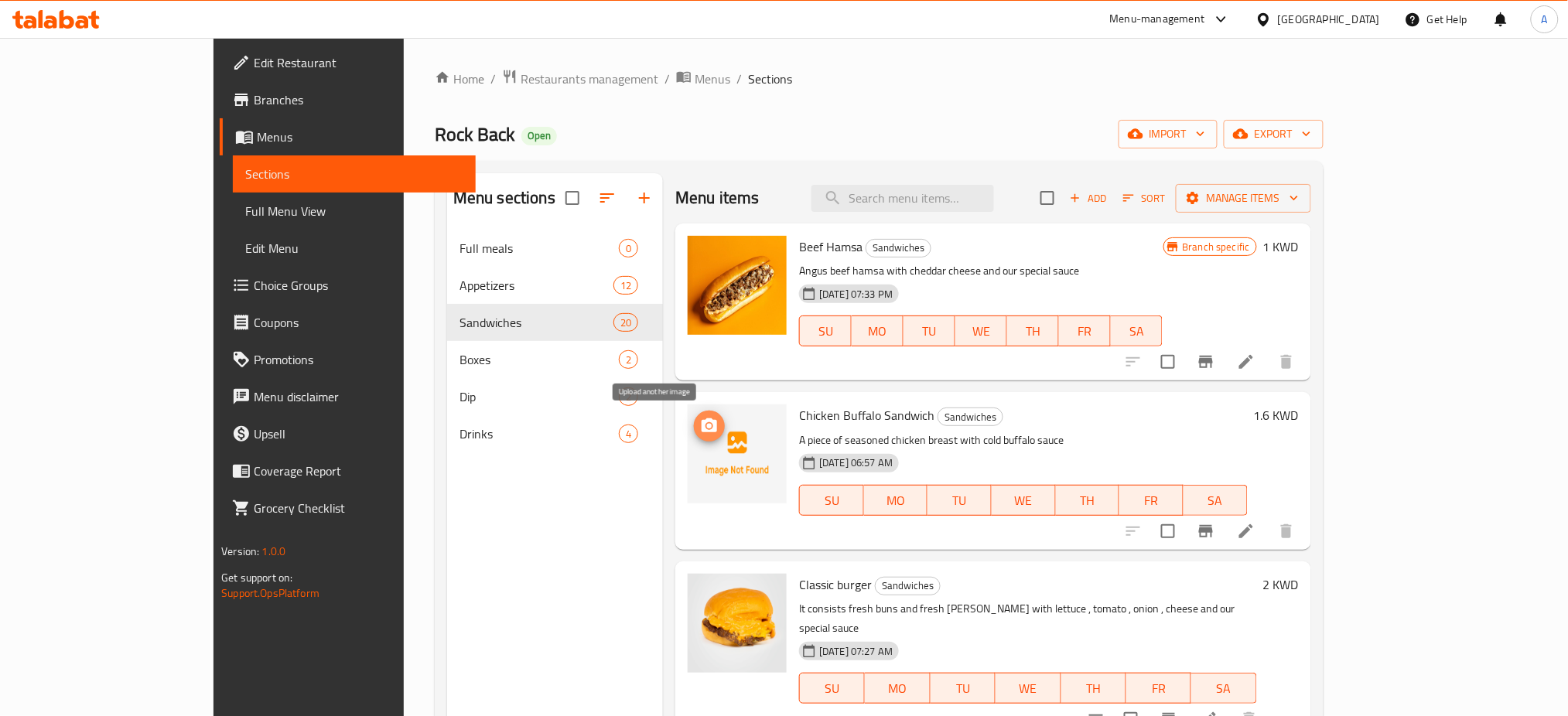
click at [700, 417] on icon "upload picture" at bounding box center [709, 426] width 19 height 19
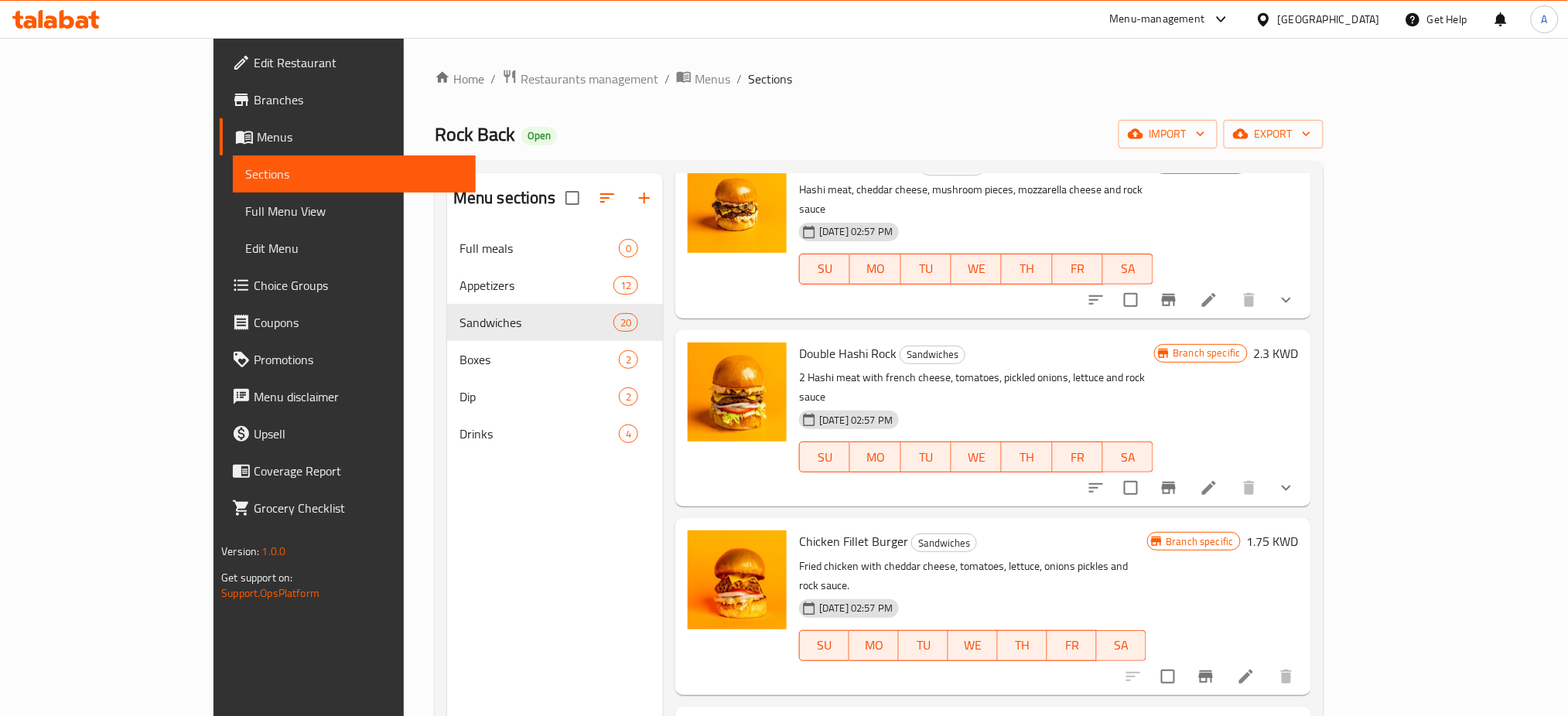
scroll to position [2699, 0]
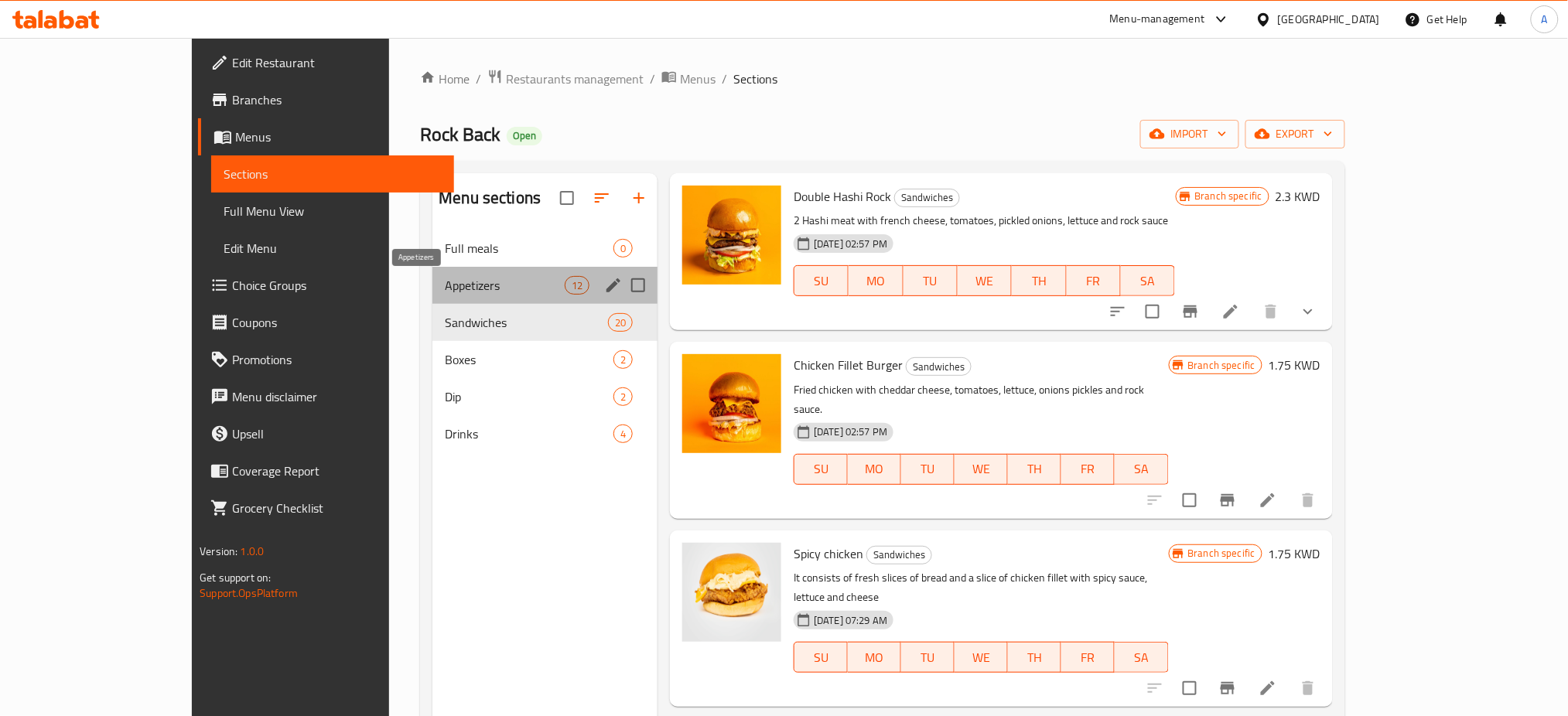
click at [445, 293] on span "Appetizers" at bounding box center [505, 286] width 120 height 19
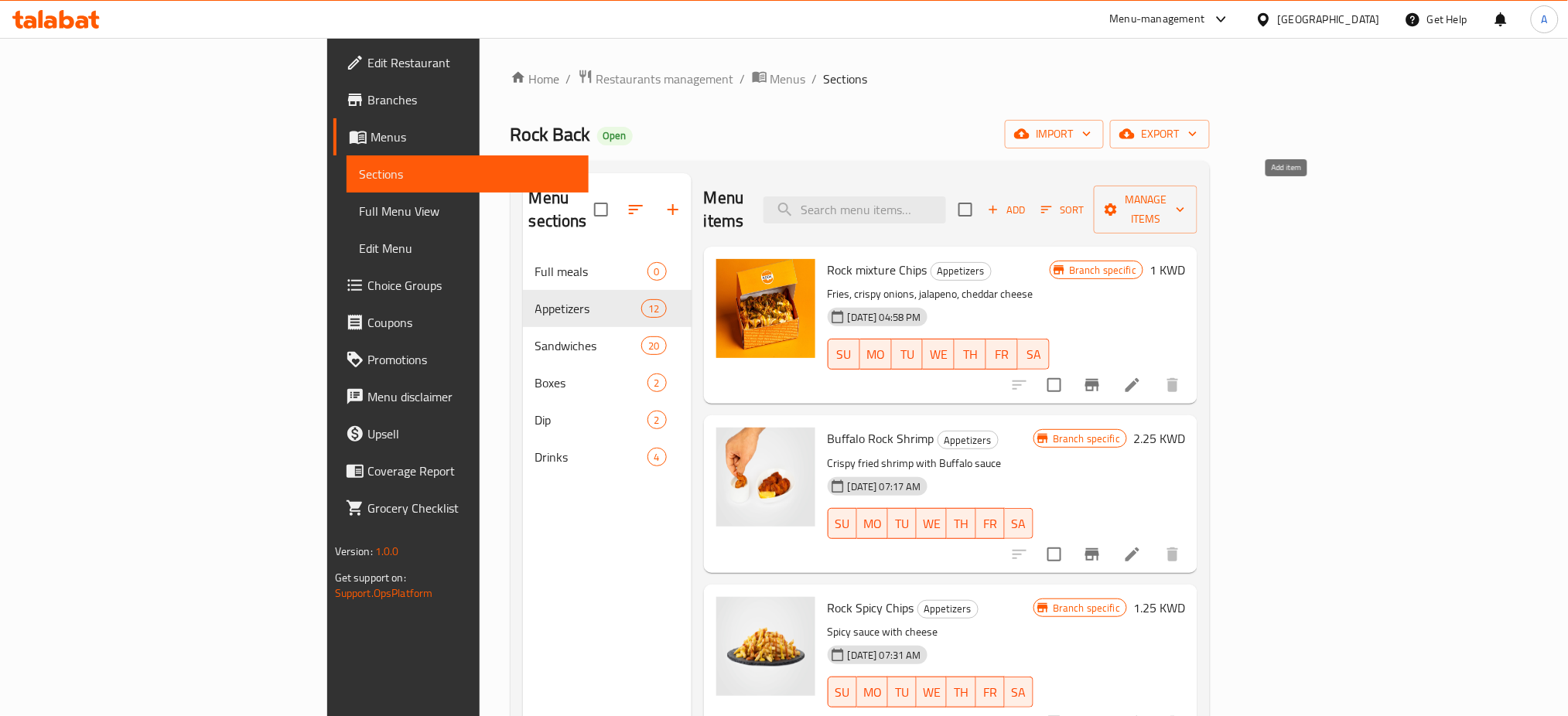
click at [1027, 206] on span "Add" at bounding box center [1006, 210] width 42 height 18
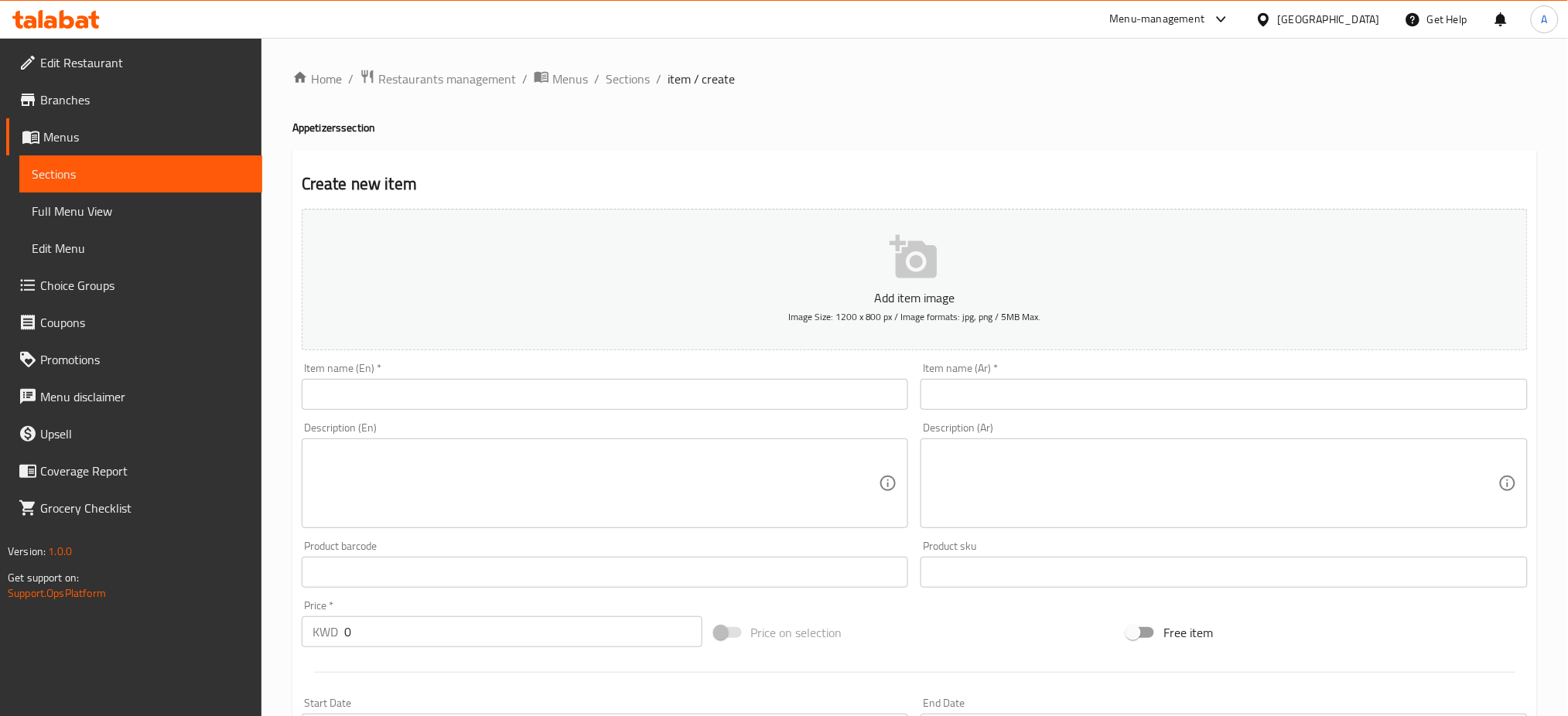
click at [595, 395] on input "text" at bounding box center [605, 394] width 607 height 31
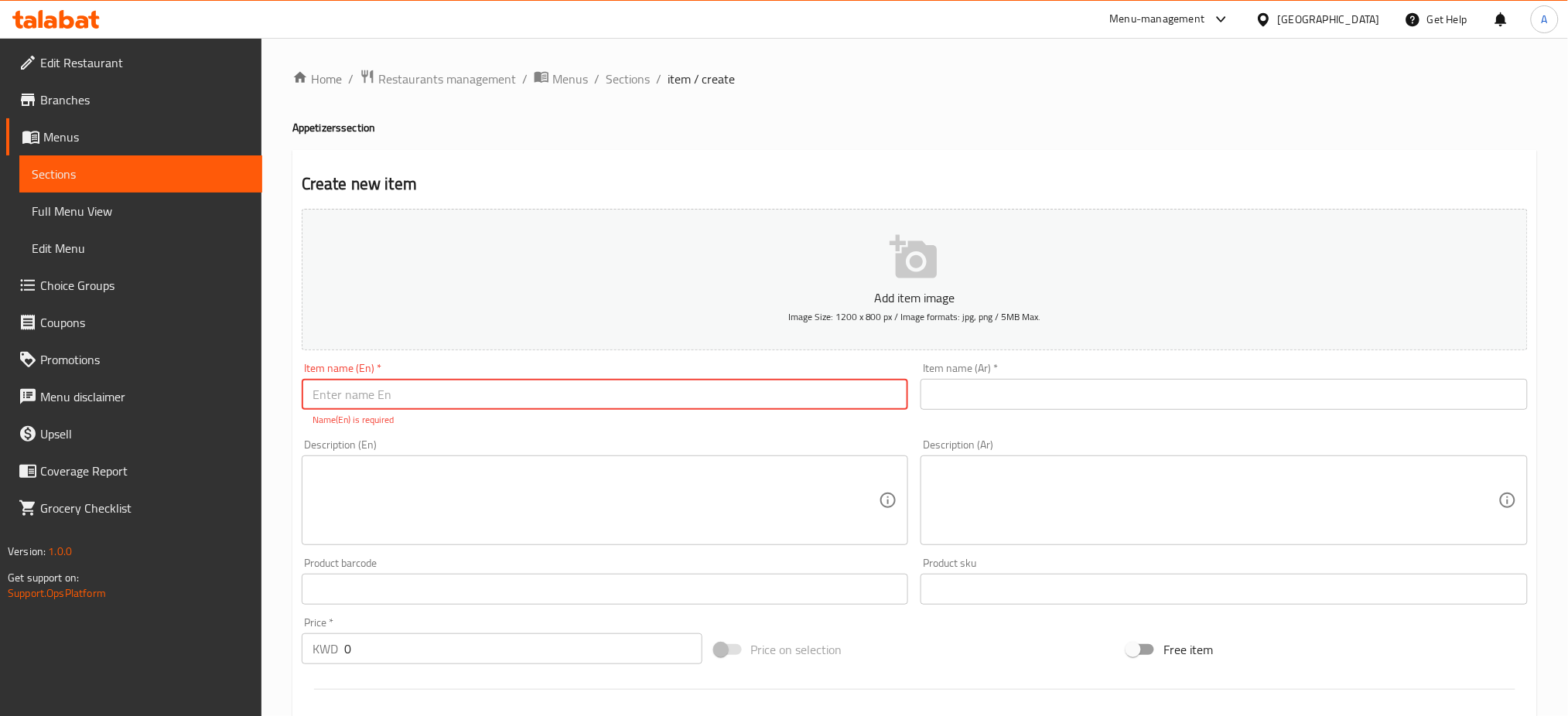
click at [1048, 399] on input "text" at bounding box center [1224, 394] width 607 height 31
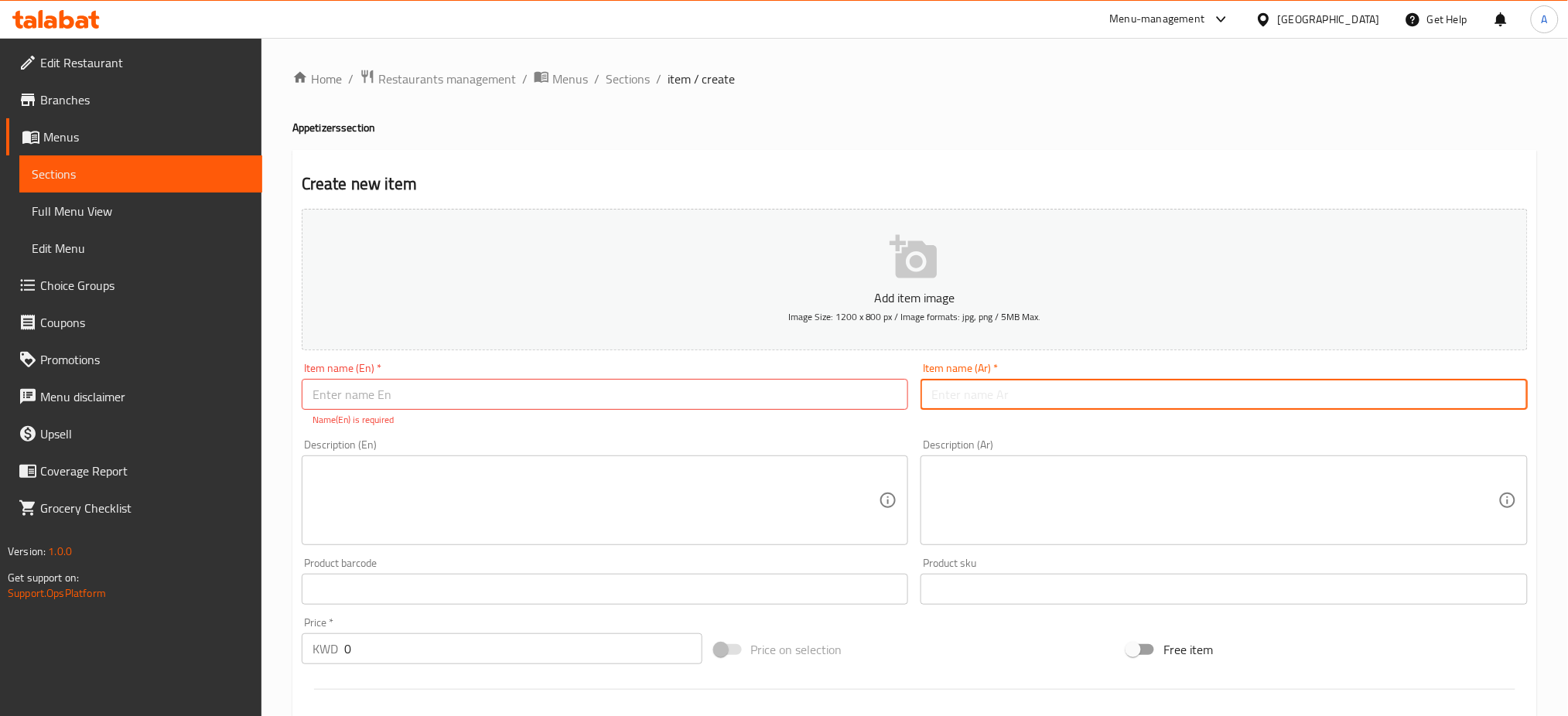
paste input "ستربس بافلو دجاج"
type input "ستربس بافلو دجاج"
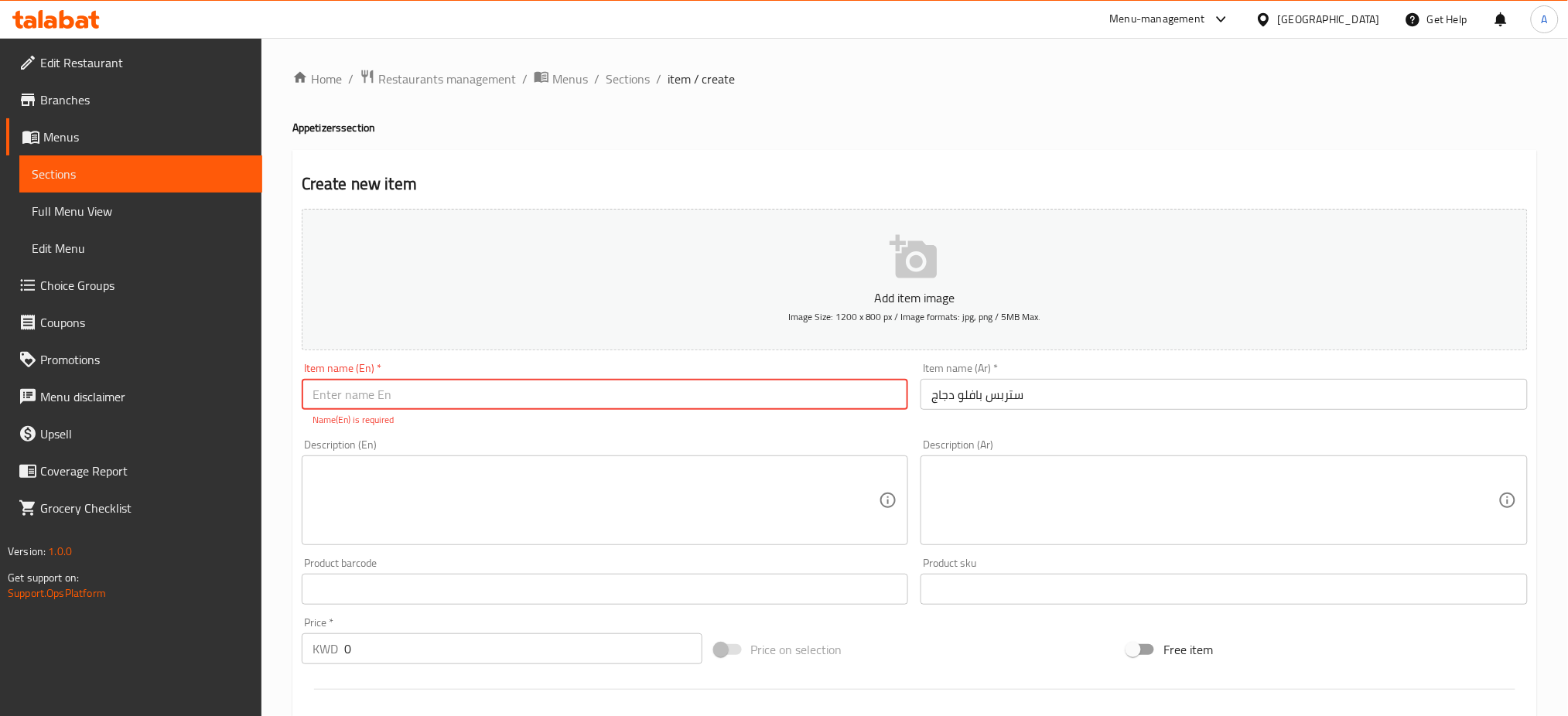
click at [481, 403] on input "text" at bounding box center [605, 394] width 607 height 31
paste input "Chicken Buffalo Strips"
type input "Chicken Buffalo Strips"
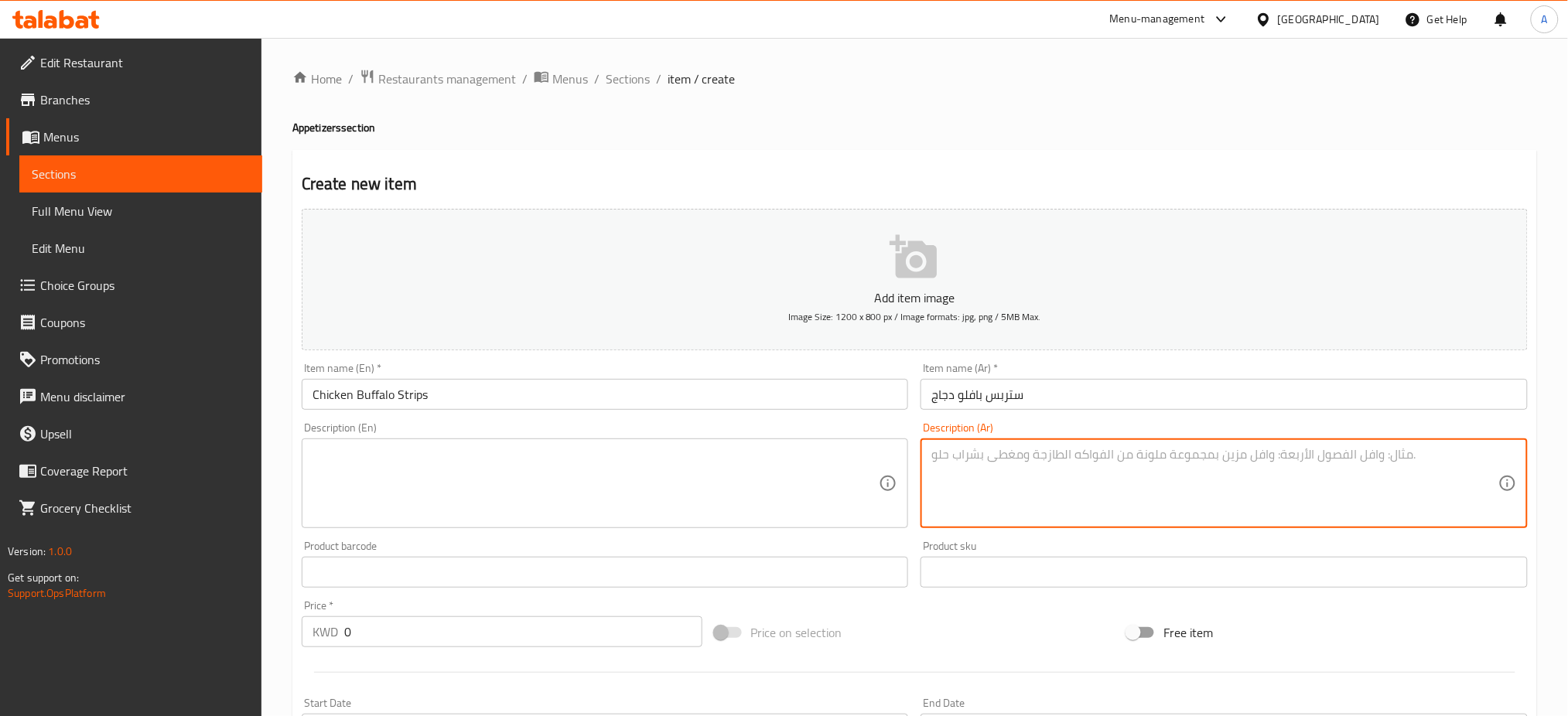
click at [1029, 463] on textarea at bounding box center [1215, 483] width 567 height 73
paste textarea "قطع ستربس دجاج متبله مع صلصة البافلو البارد"
type textarea "قطع ستربس دجاج متبله مع صلصة البافلو البارد"
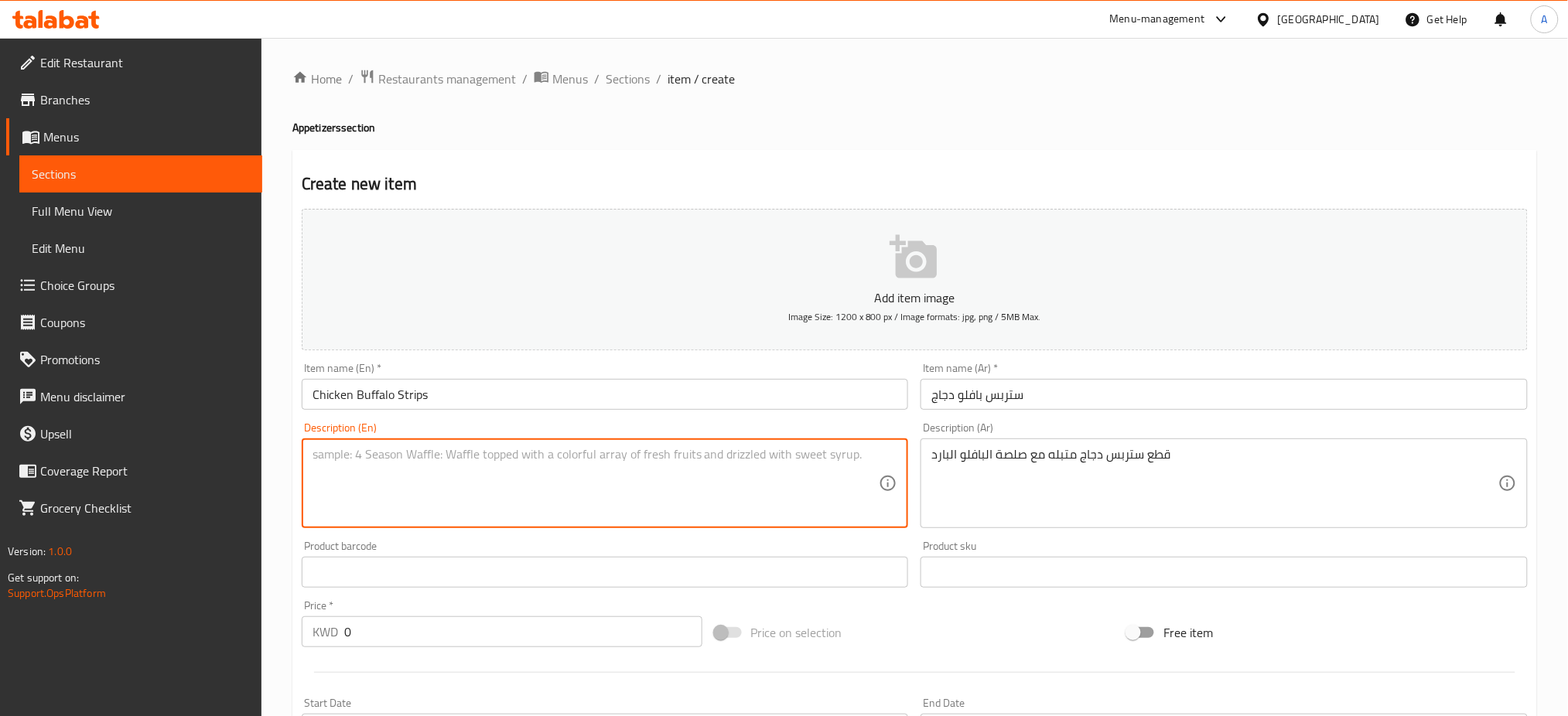
click at [483, 469] on textarea at bounding box center [596, 483] width 567 height 73
paste textarea "Seasoned chicken strips pieces with cold buffalo sauce"
type textarea "Seasoned chicken strips pieces with cold buffalo sauce"
click at [918, 257] on icon "button" at bounding box center [913, 257] width 47 height 43
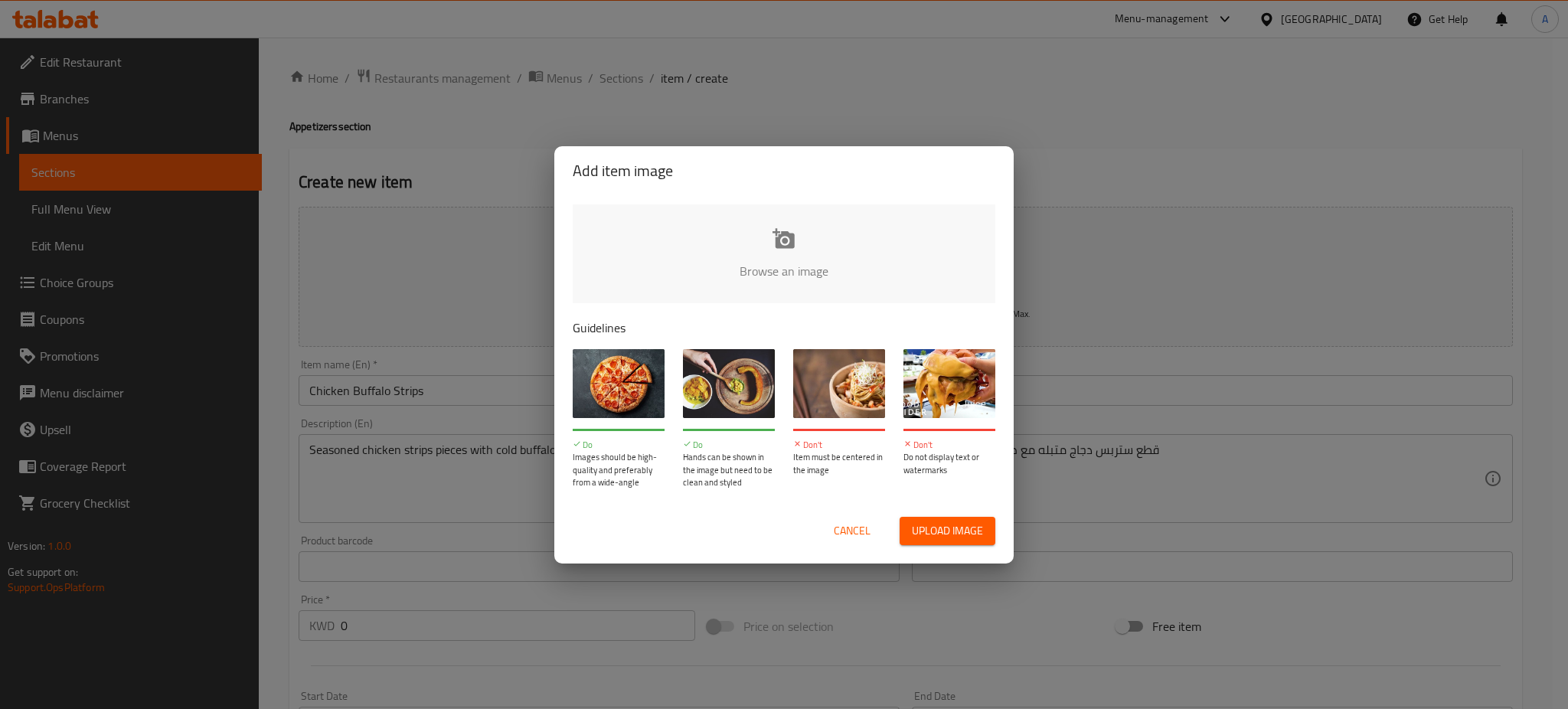
click at [789, 238] on input "file" at bounding box center [1301, 275] width 1458 height 143
click at [855, 535] on span "Cancel" at bounding box center [852, 531] width 37 height 19
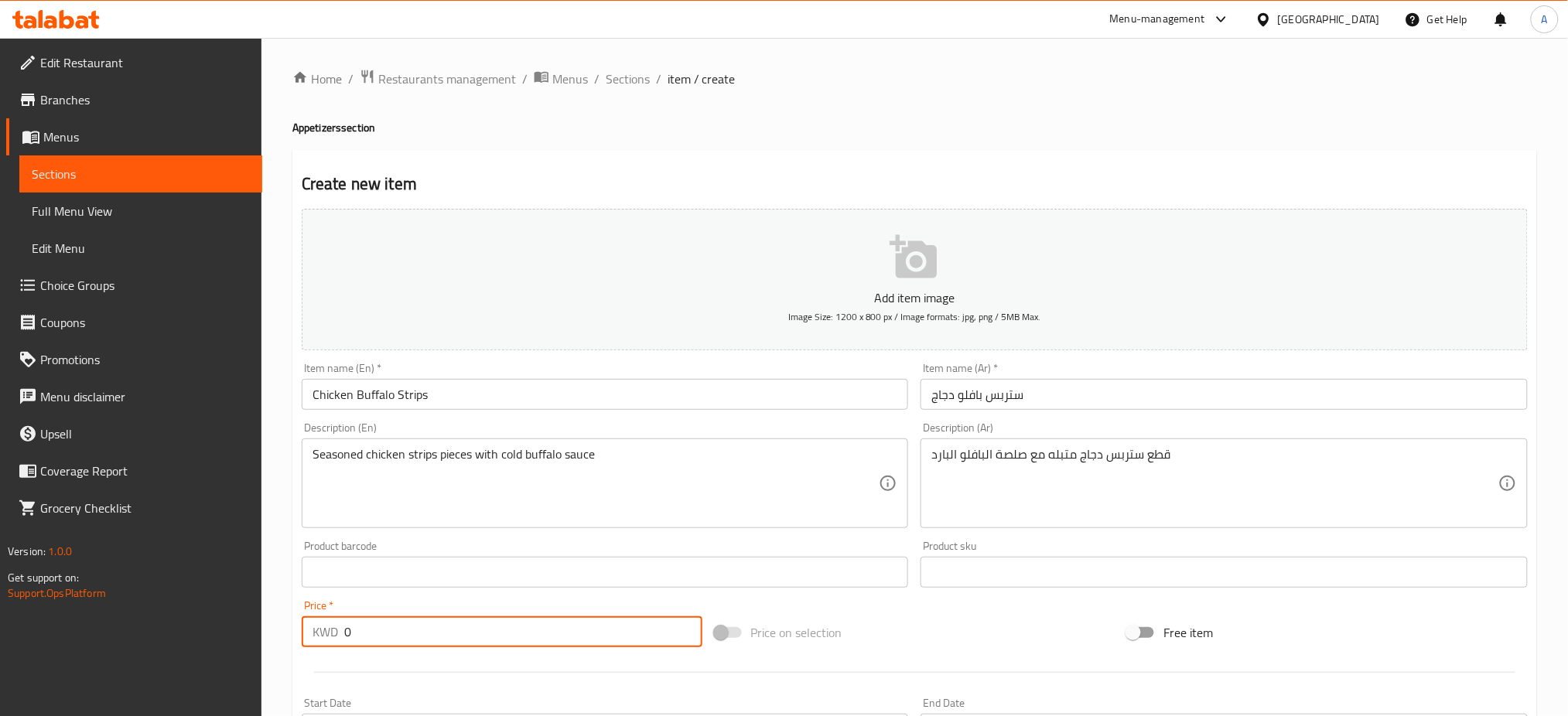
drag, startPoint x: 343, startPoint y: 639, endPoint x: 239, endPoint y: 642, distance: 104.0
click at [240, 640] on div "Edit Restaurant Branches Menus Sections Full Menu View Edit Menu Choice Groups …" at bounding box center [784, 565] width 1568 height 1055
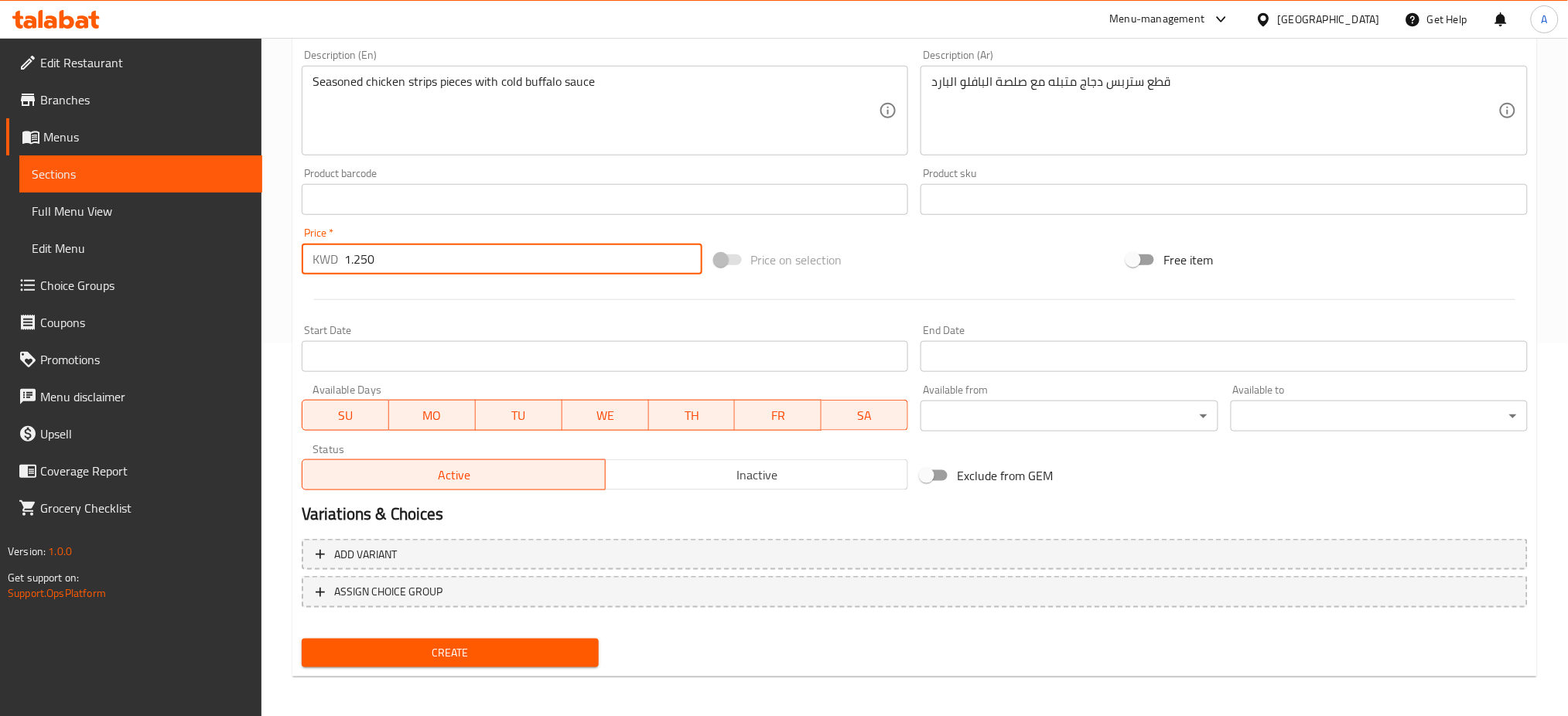
scroll to position [373, 0]
type input "1.250"
click at [459, 659] on button "Create" at bounding box center [450, 652] width 297 height 28
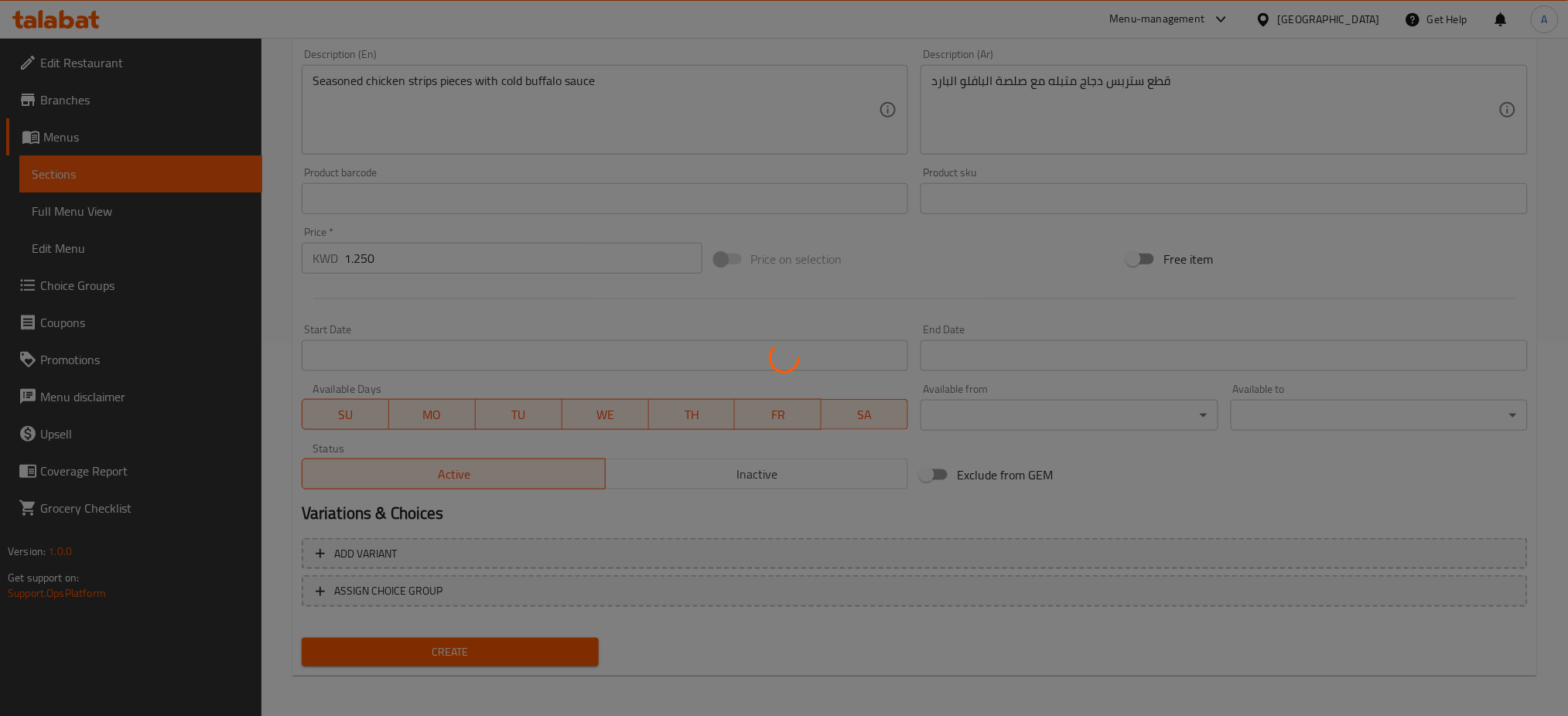
type input "0"
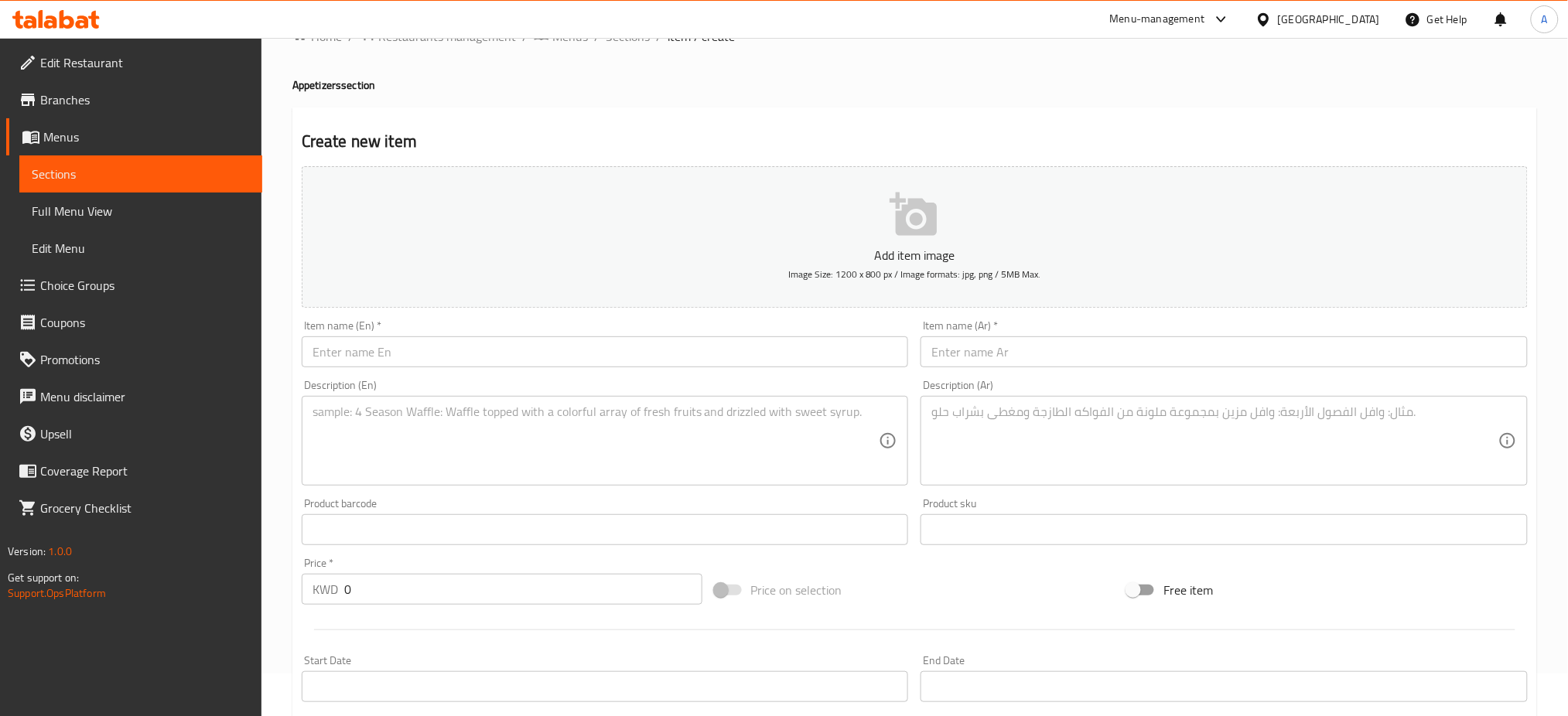
scroll to position [0, 0]
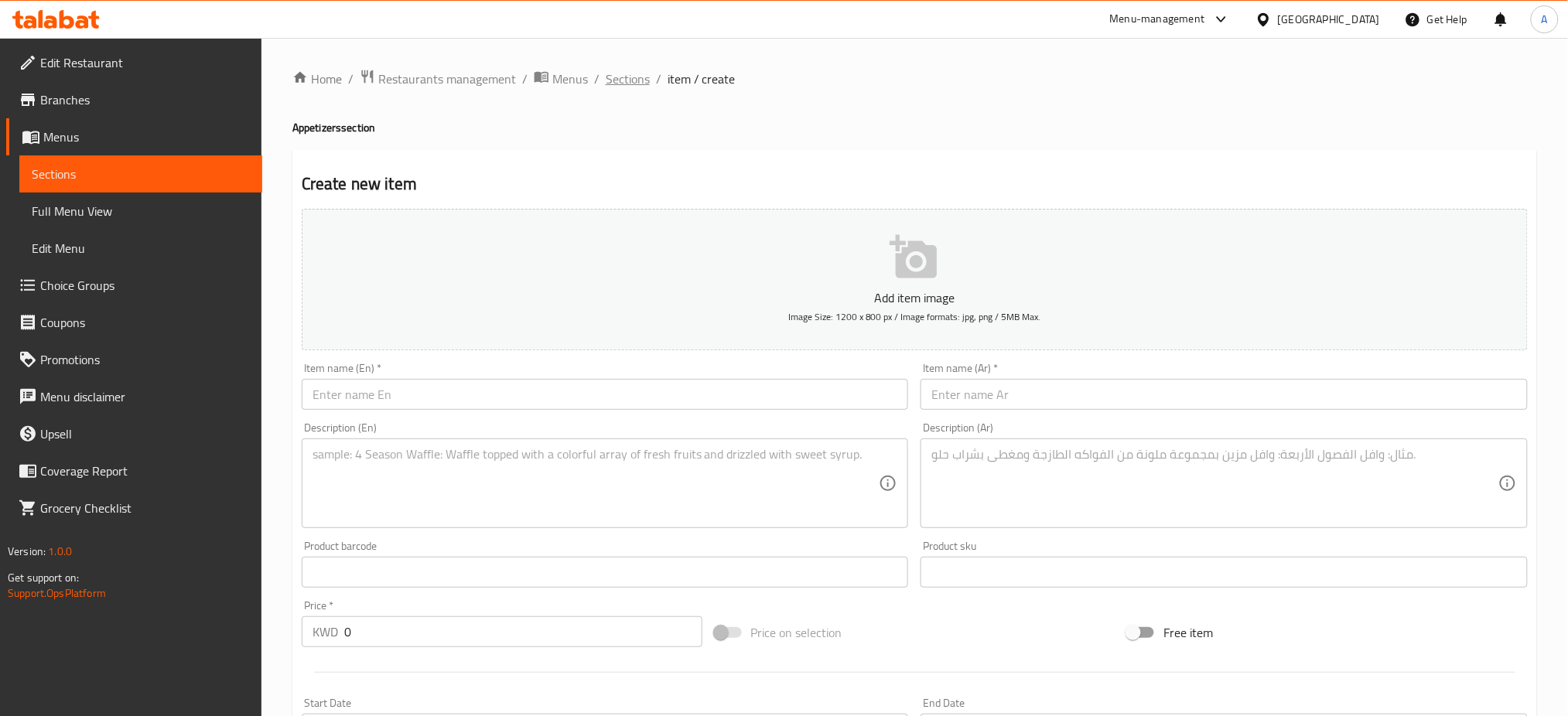
click at [648, 81] on span "Sections" at bounding box center [628, 79] width 44 height 19
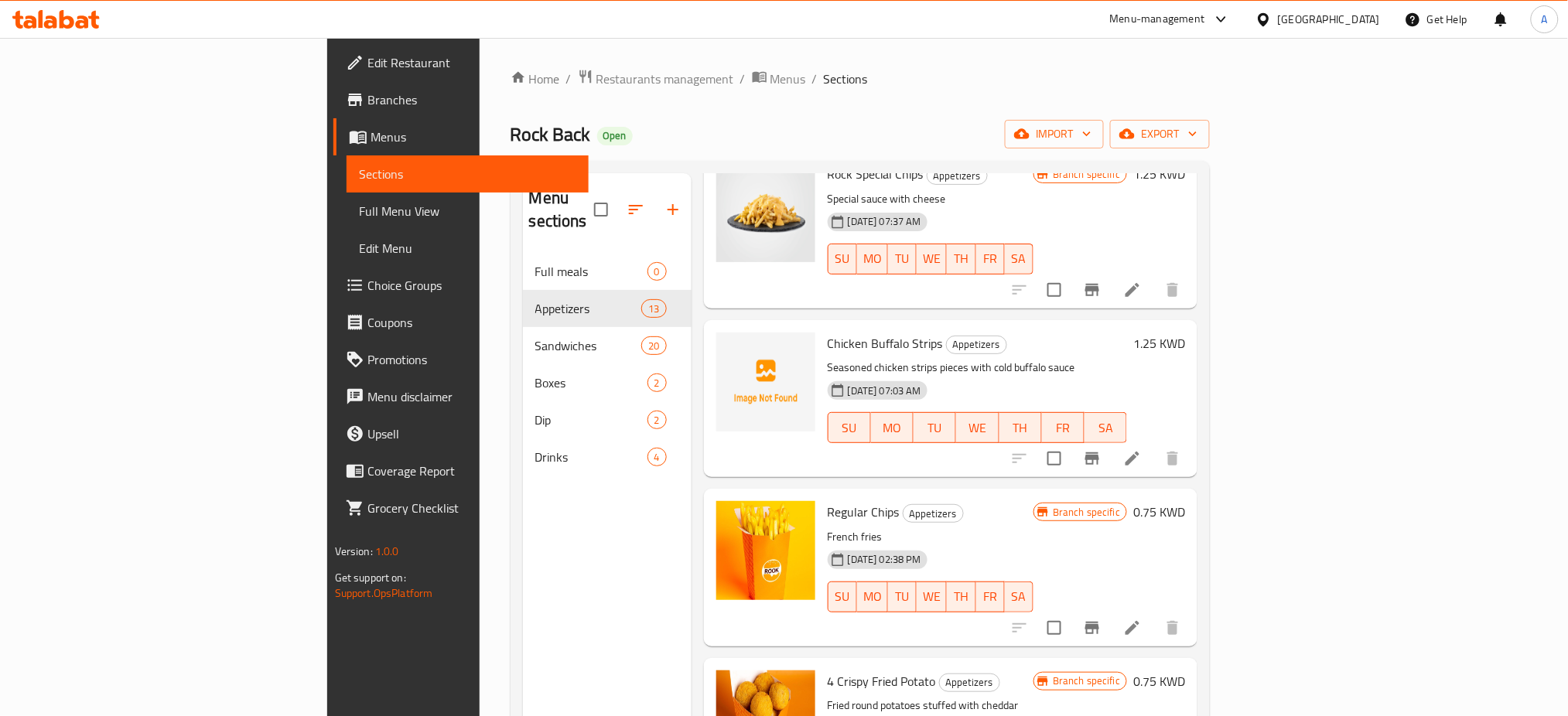
scroll to position [618, 0]
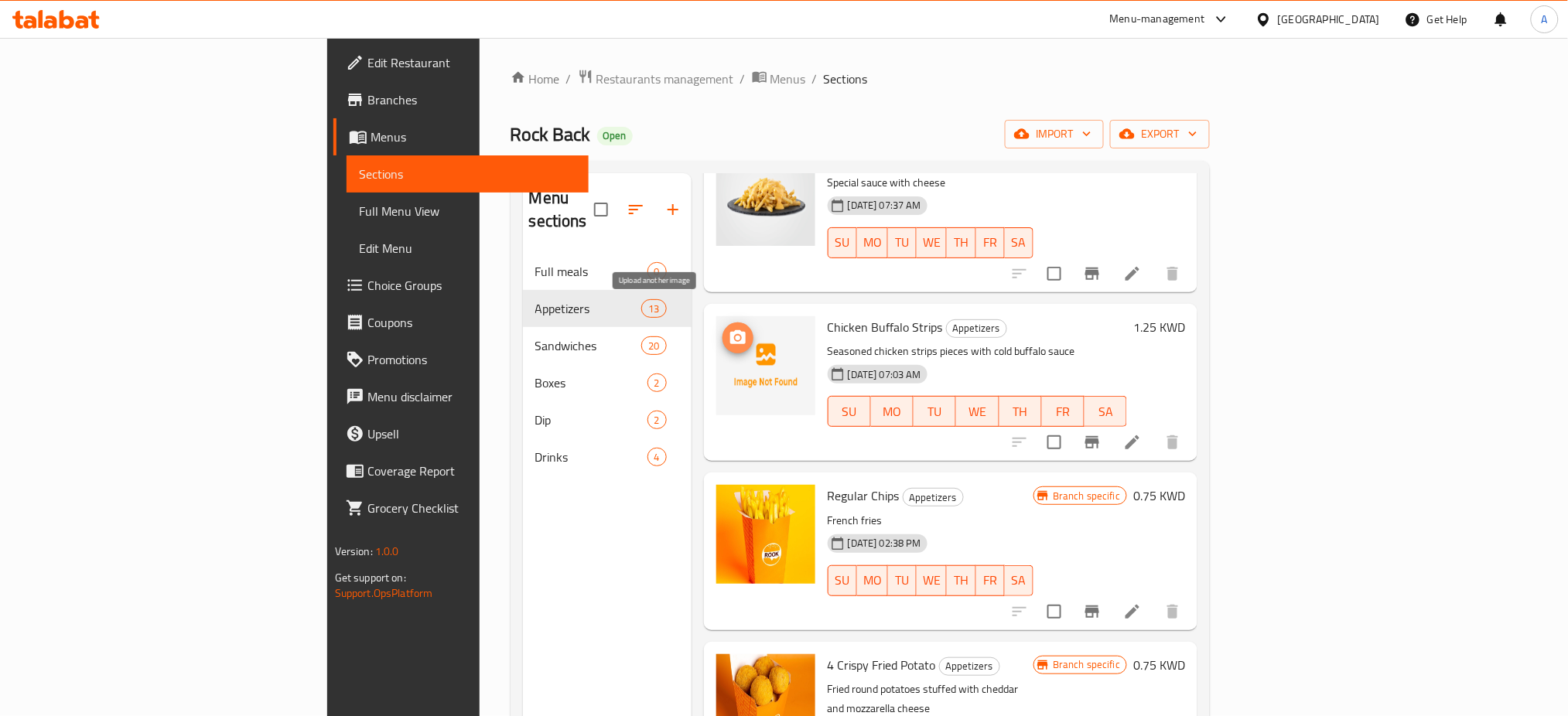
click at [730, 330] on icon "upload picture" at bounding box center [738, 337] width 16 height 14
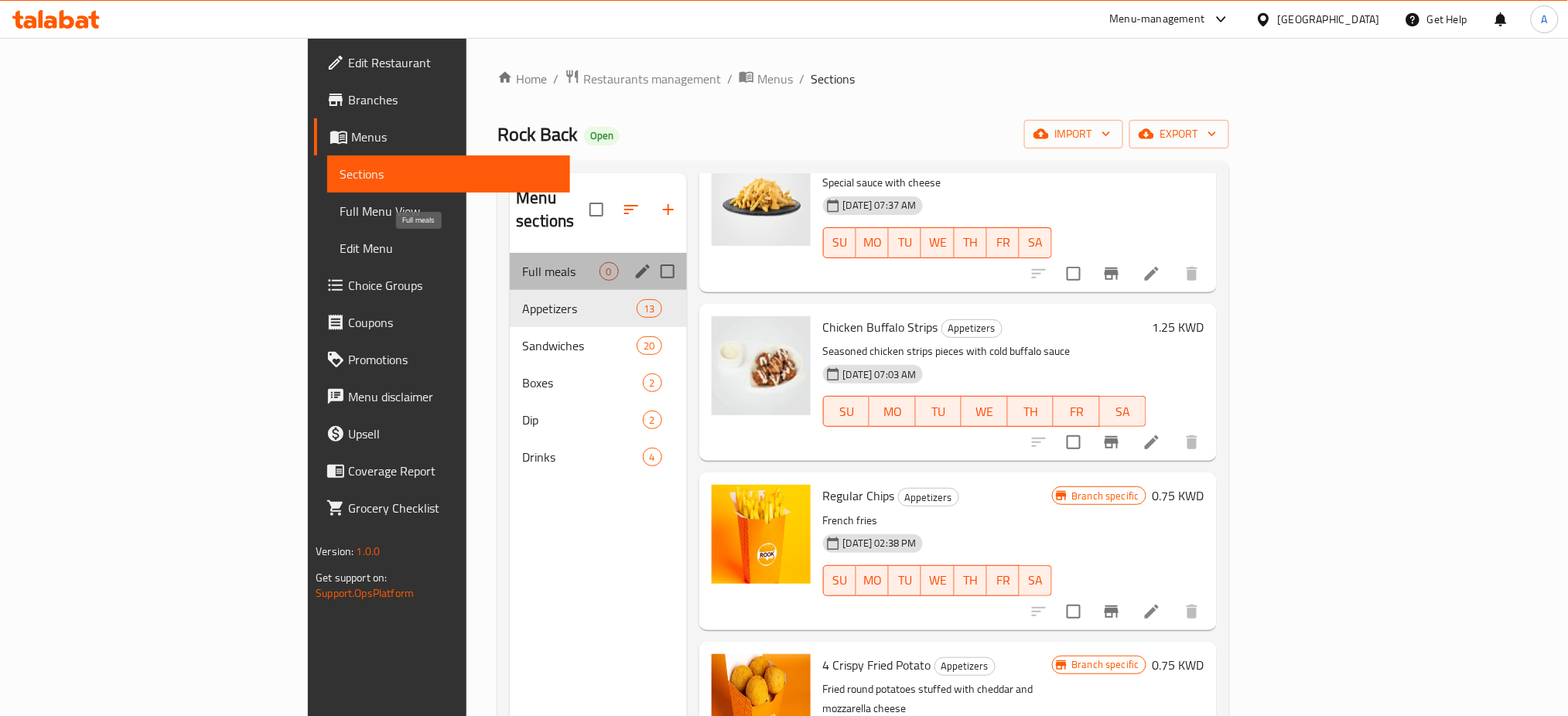
click at [522, 262] on span "Full meals" at bounding box center [560, 272] width 77 height 19
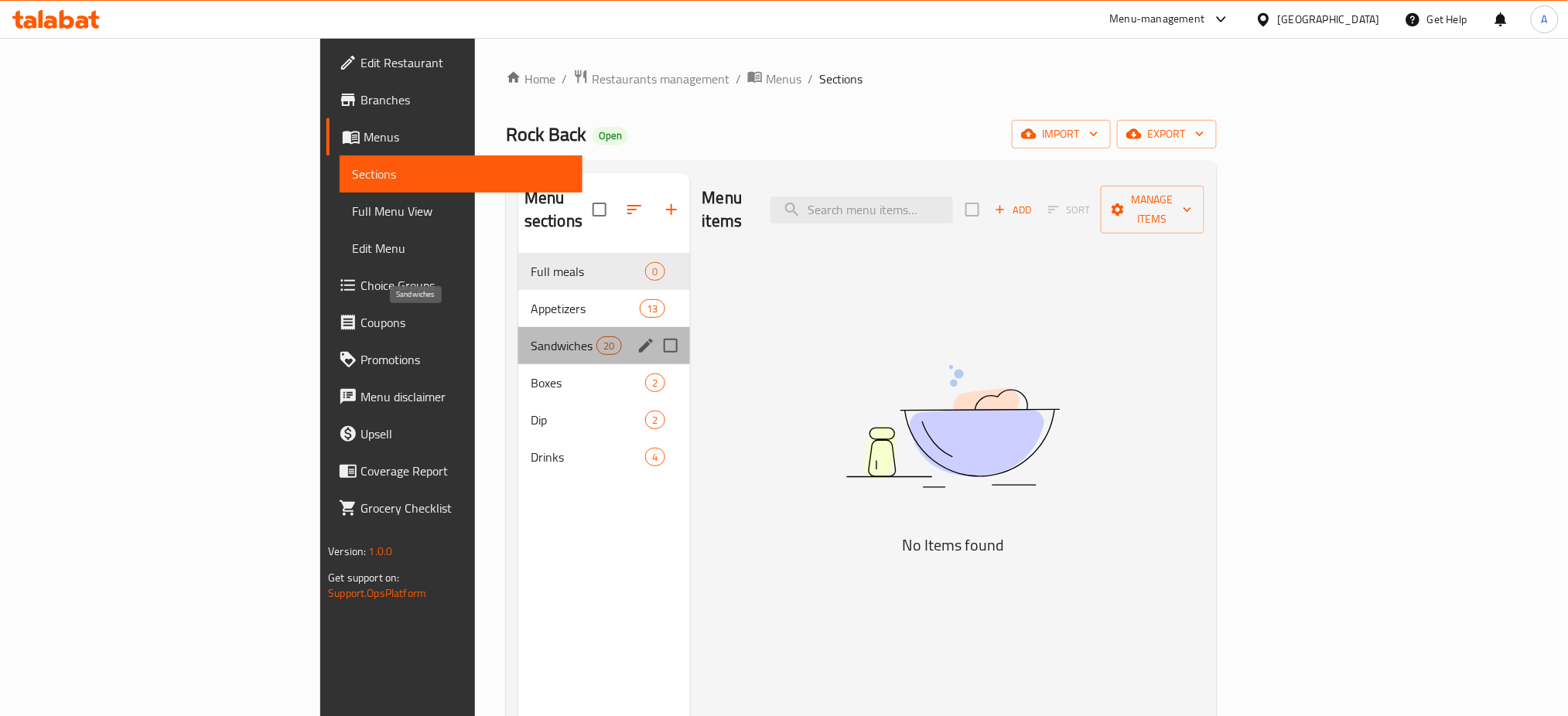
click at [531, 336] on span "Sandwiches" at bounding box center [563, 346] width 66 height 19
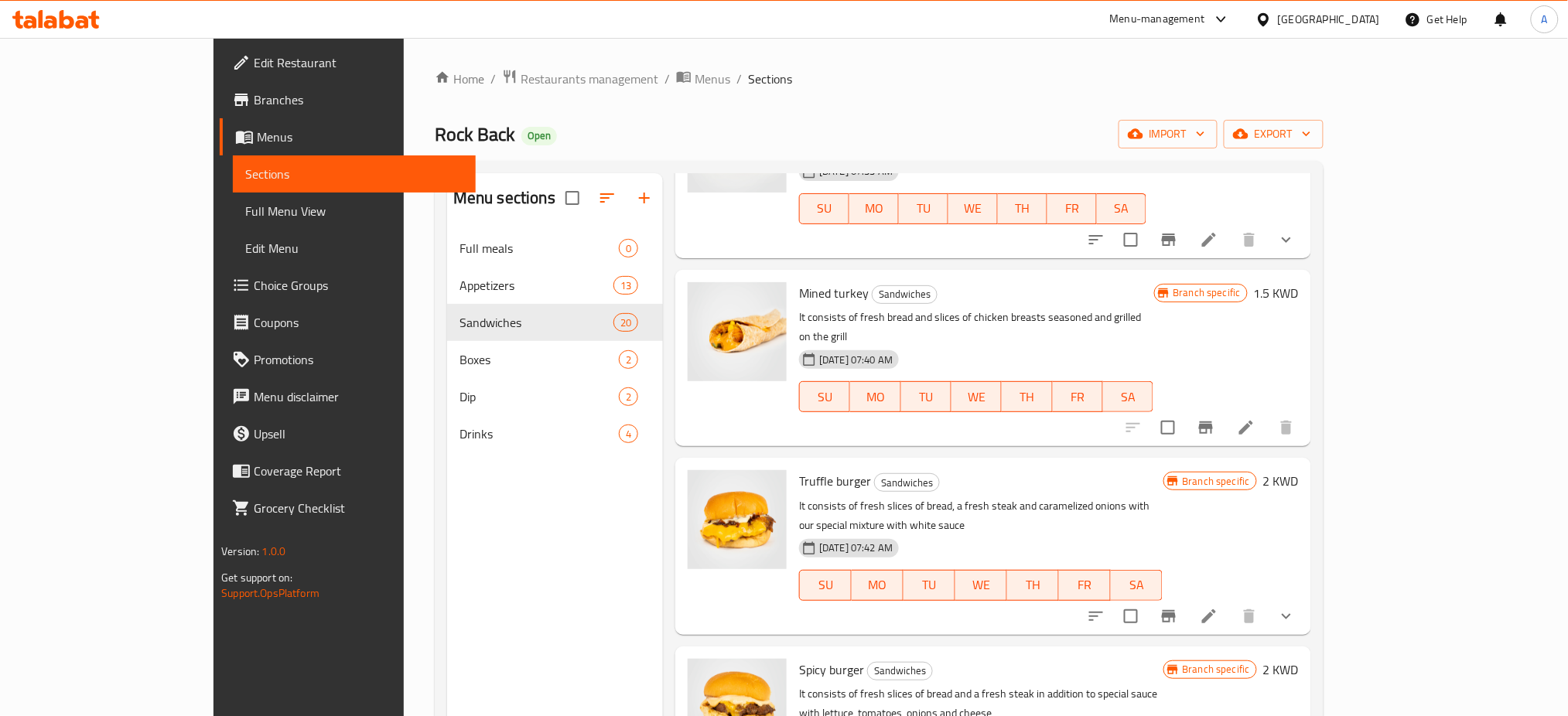
scroll to position [722, 0]
